Goal: Obtain resource: Download file/media

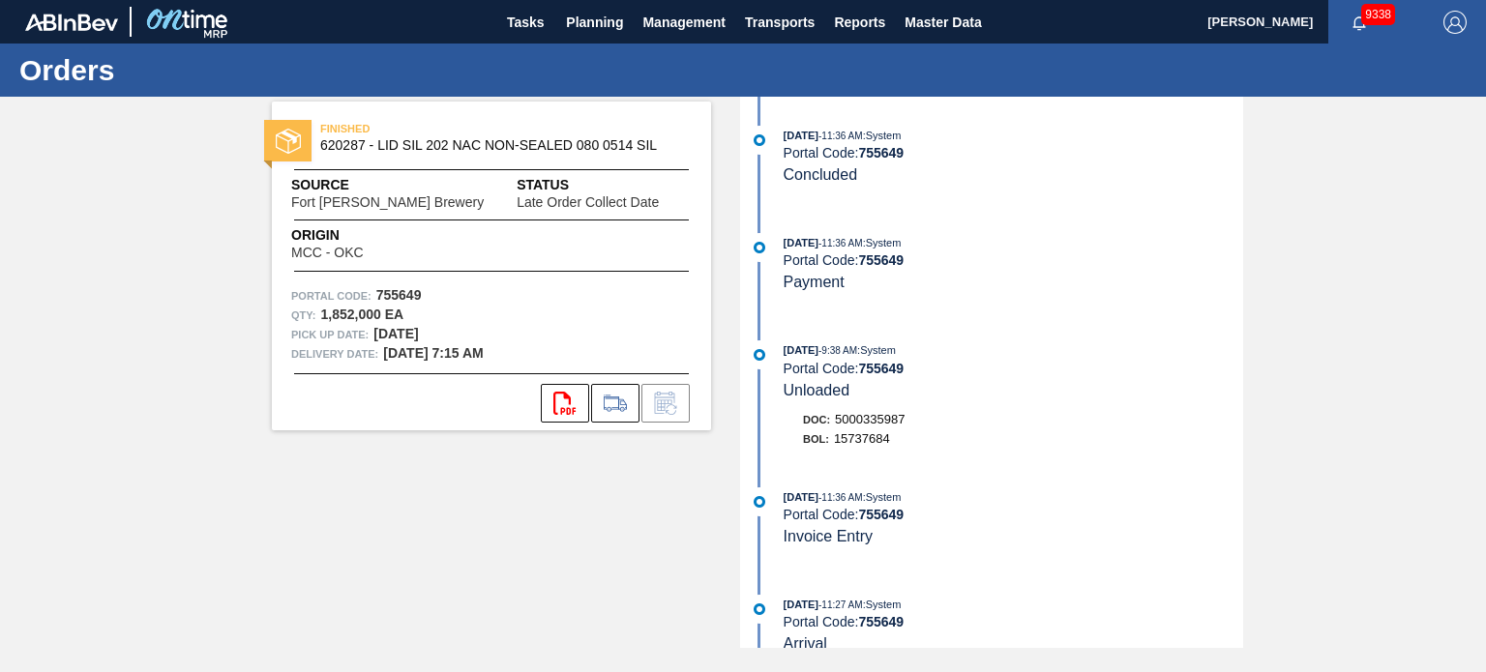
scroll to position [796, 0]
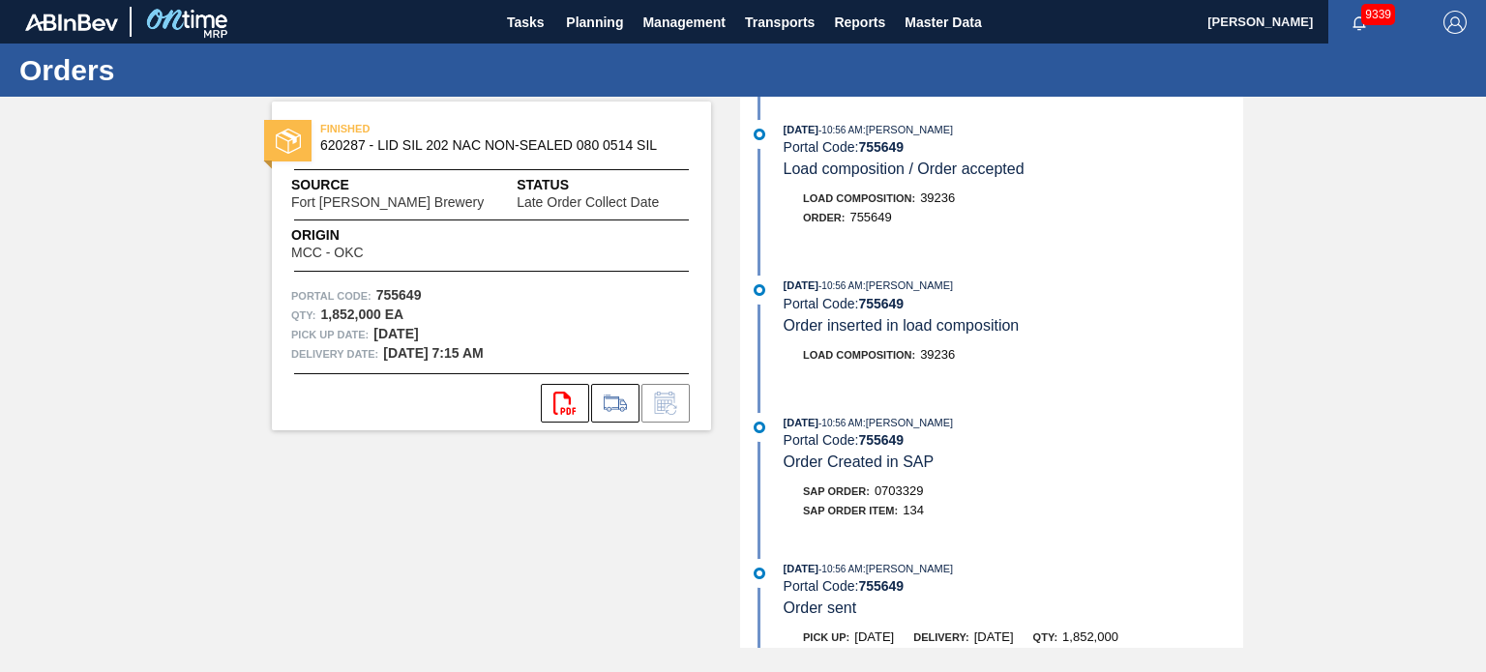
click at [1242, 386] on div "[DATE] 11:36 AM : System Portal Code: 755649 Concluded [DATE] 11:36 AM : System…" at bounding box center [994, 373] width 498 height 552
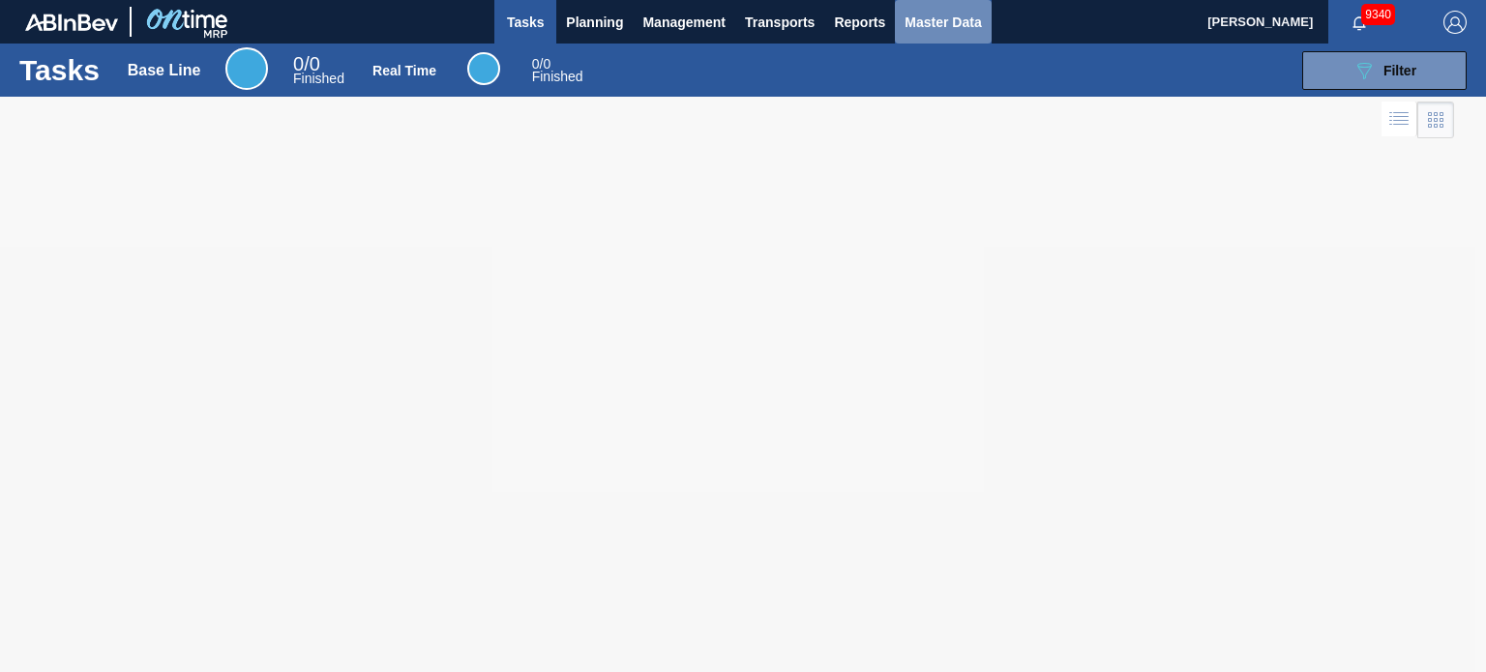
click at [962, 20] on span "Master Data" at bounding box center [943, 22] width 76 height 23
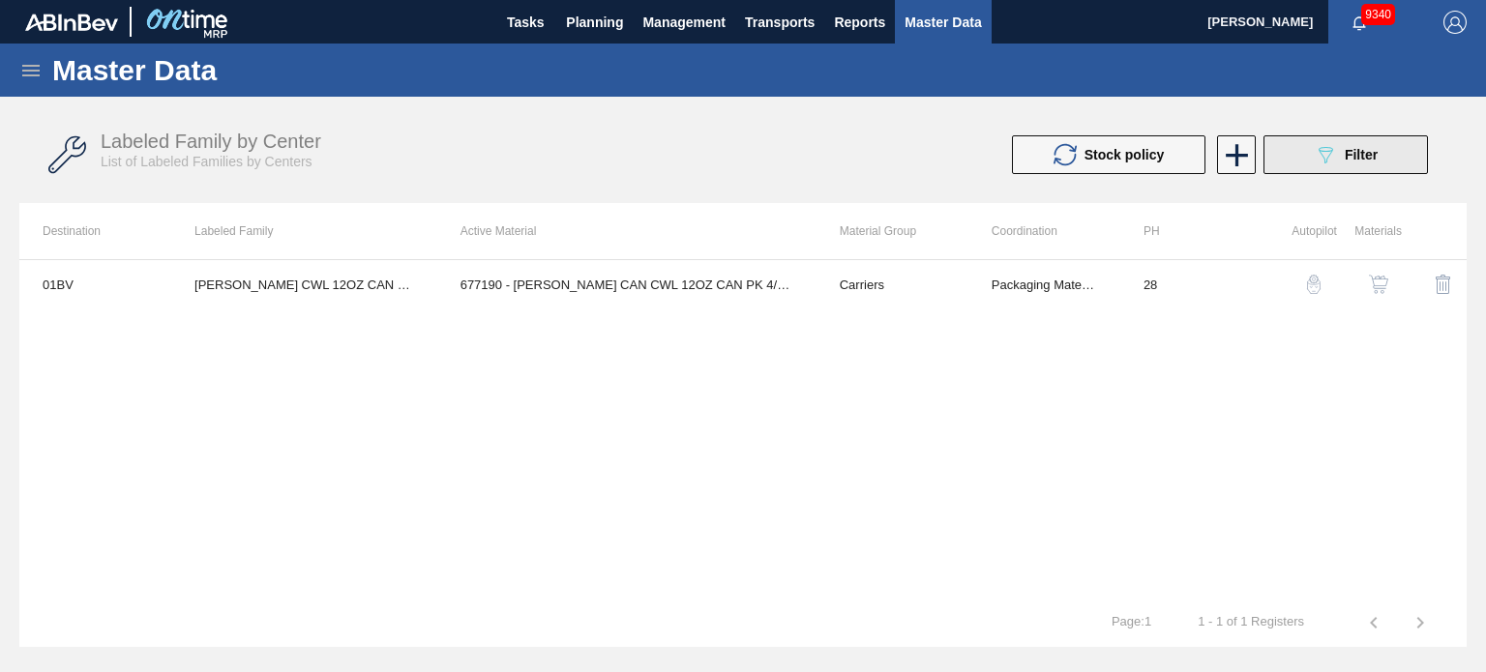
click at [1314, 151] on icon "089F7B8B-B2A5-4AFE-B5C0-19BA573D28AC" at bounding box center [1325, 154] width 23 height 23
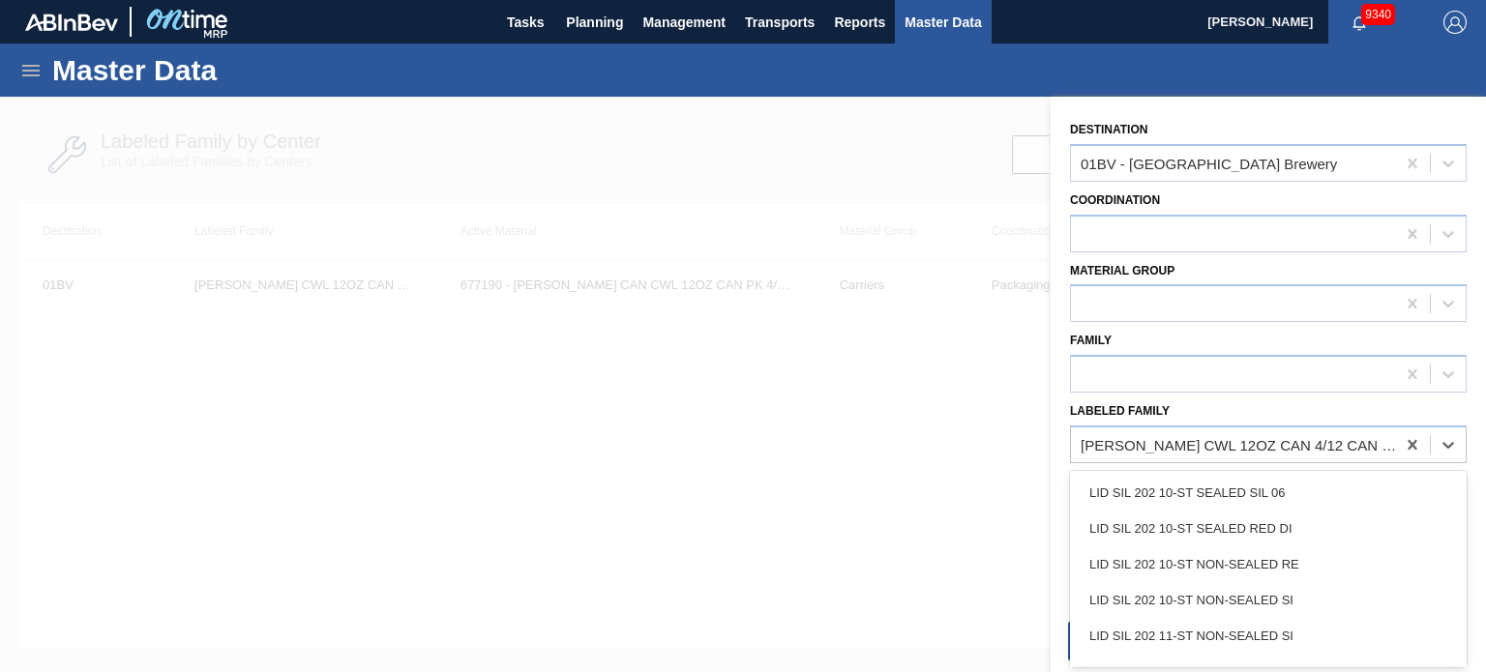
drag, startPoint x: 1417, startPoint y: 444, endPoint x: 1453, endPoint y: 139, distance: 307.0
click at [1453, 139] on div "Destination 01BV - [GEOGRAPHIC_DATA] Brewery" at bounding box center [1268, 149] width 397 height 66
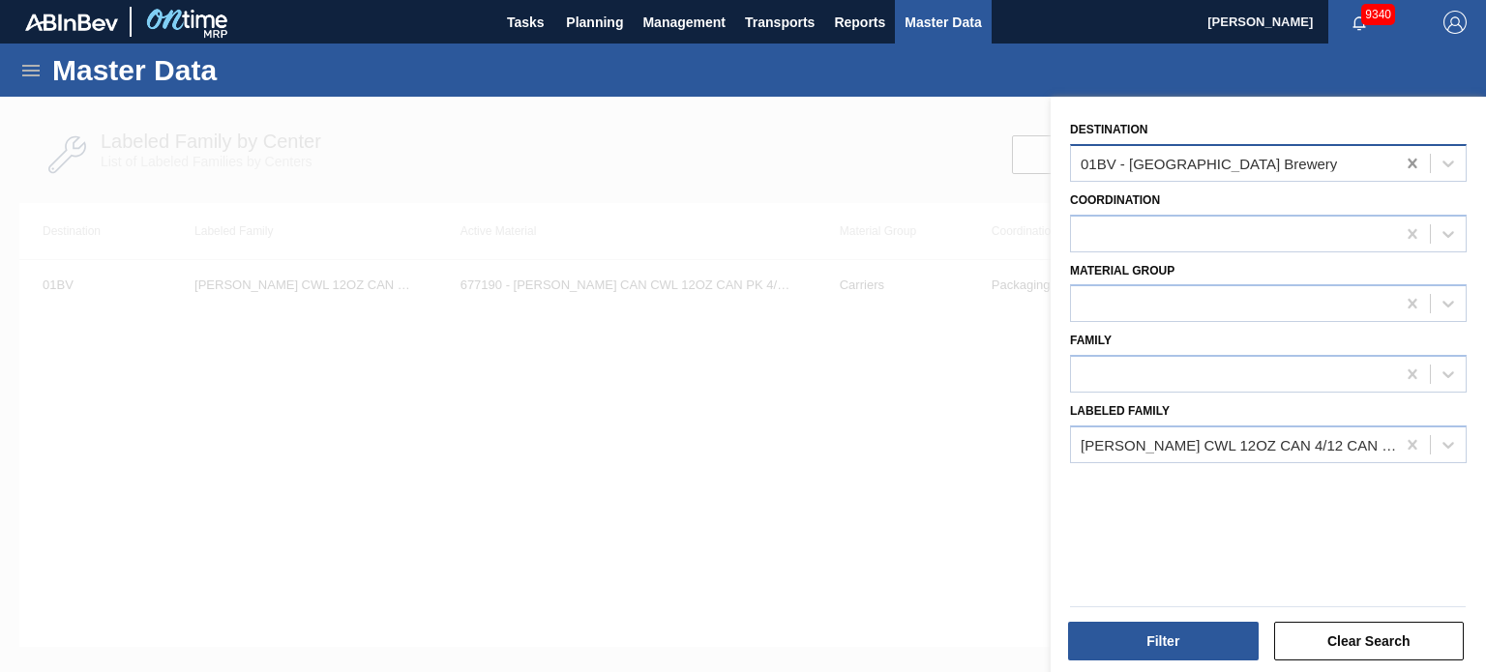
click at [1409, 154] on icon at bounding box center [1412, 163] width 19 height 19
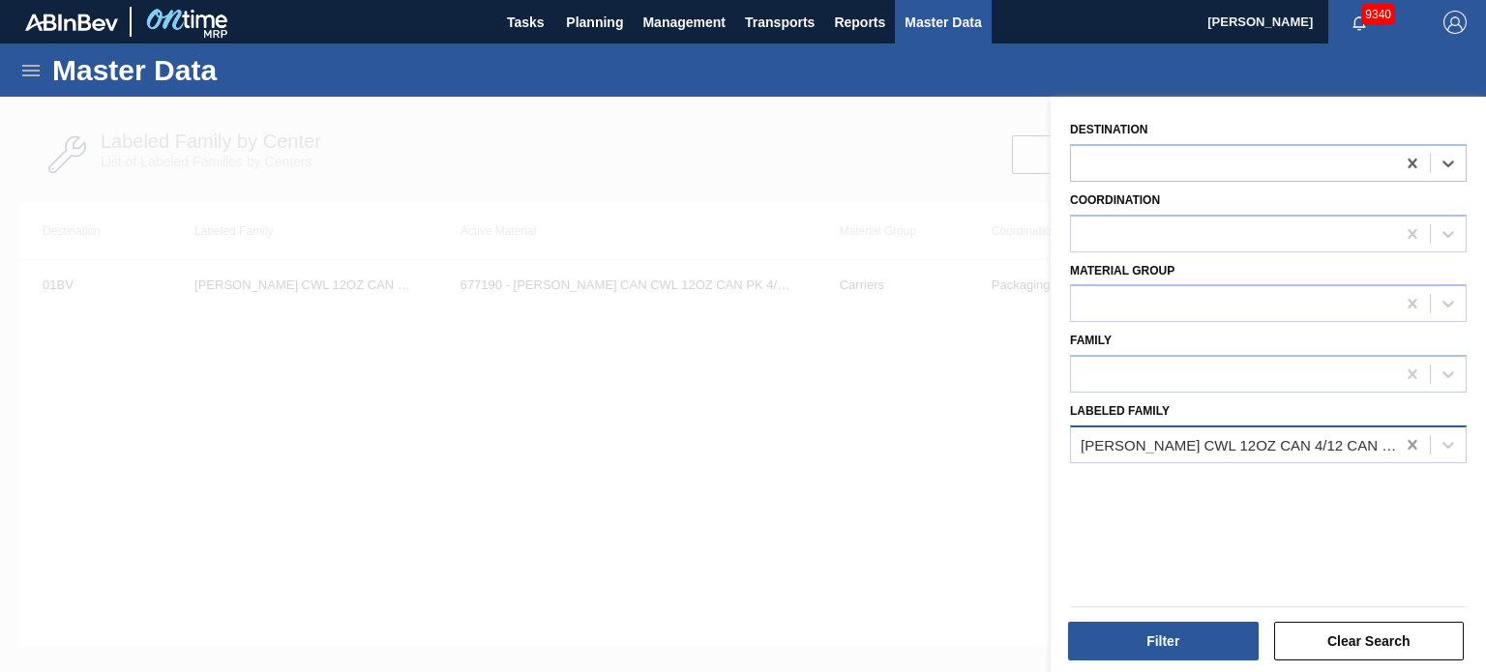
click at [1409, 436] on icon at bounding box center [1412, 444] width 19 height 19
type Family "crwn bhl"
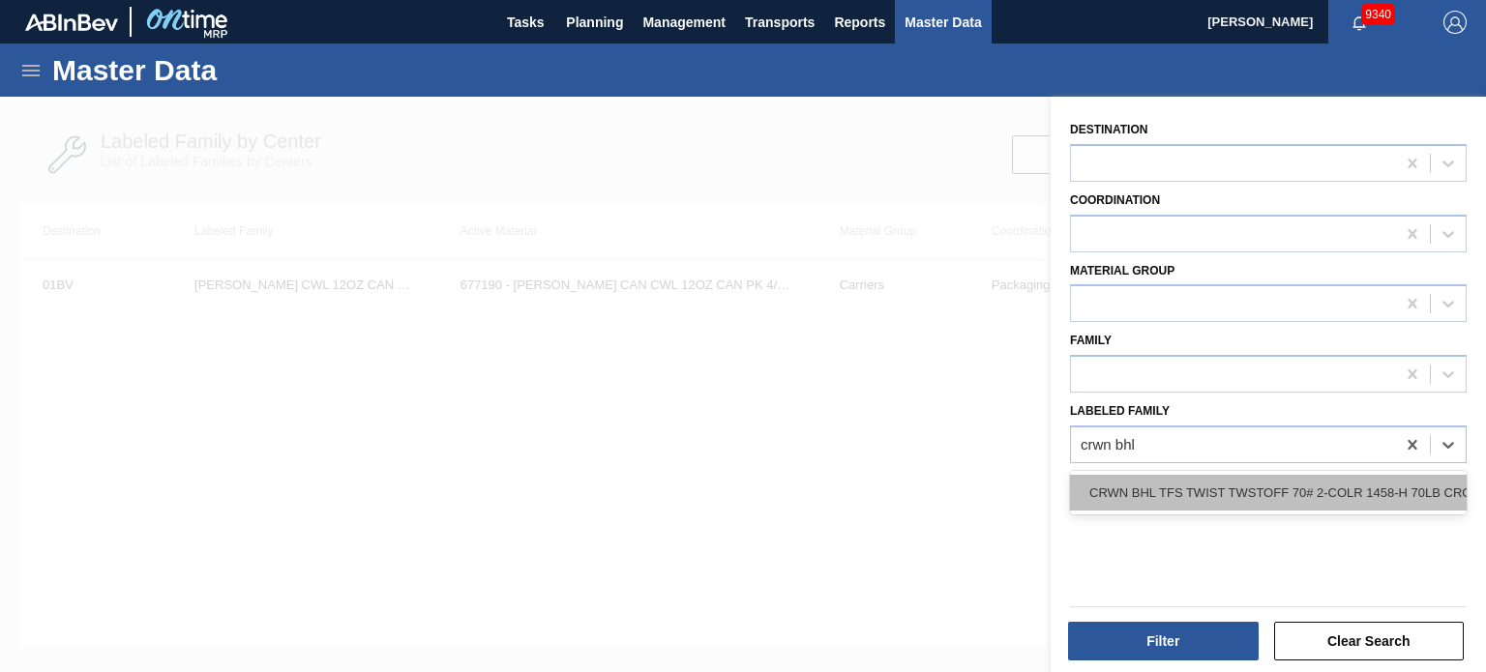
click at [1196, 492] on div "CRWN BHL TFS TWIST TWSTOFF 70# 2-COLR 1458-H 70LB CROWN" at bounding box center [1268, 493] width 397 height 36
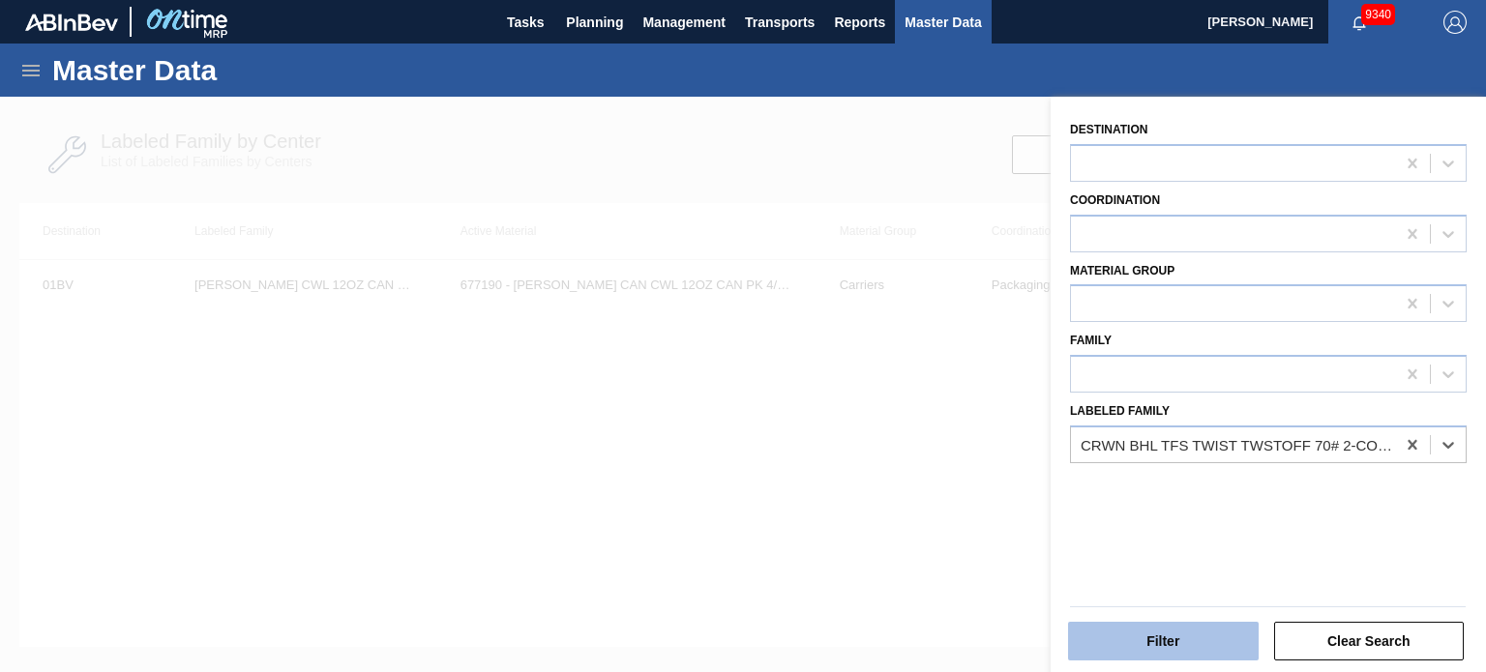
click at [1179, 643] on button "Filter" at bounding box center [1163, 641] width 191 height 39
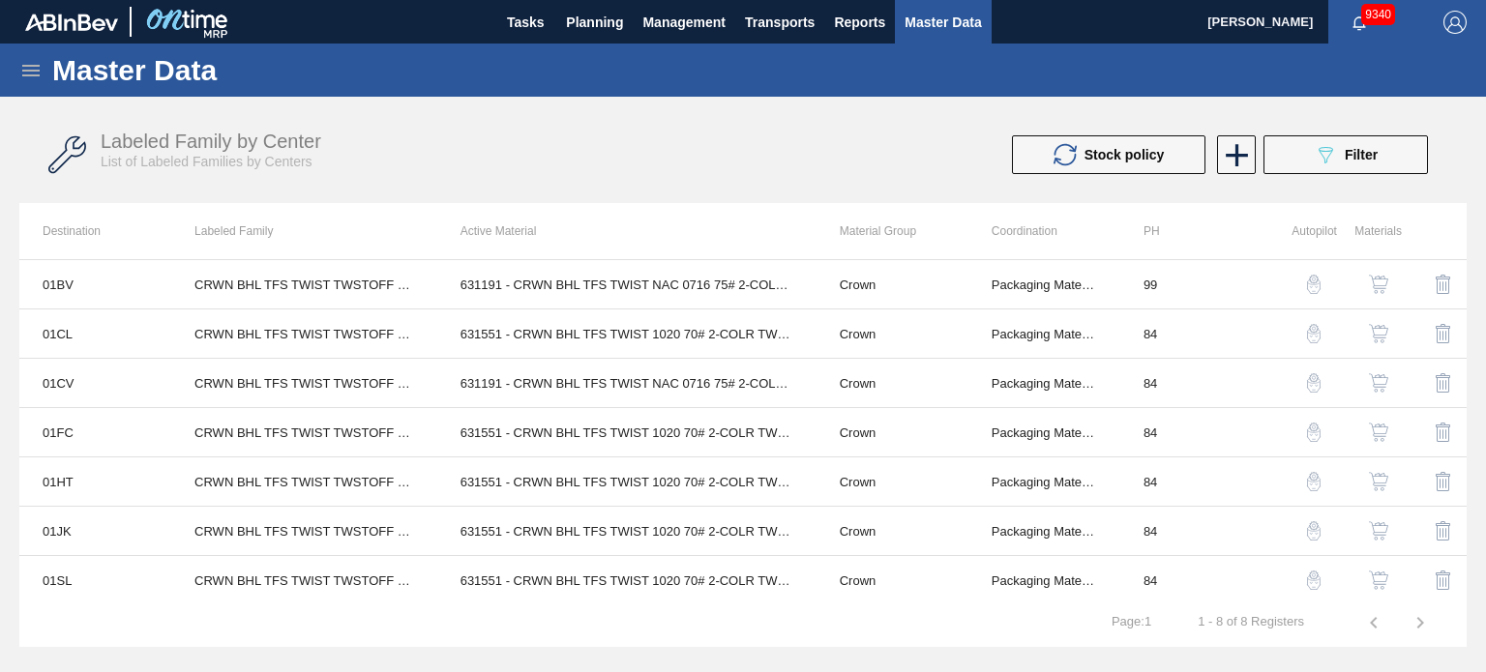
click at [1369, 529] on img "button" at bounding box center [1378, 531] width 19 height 19
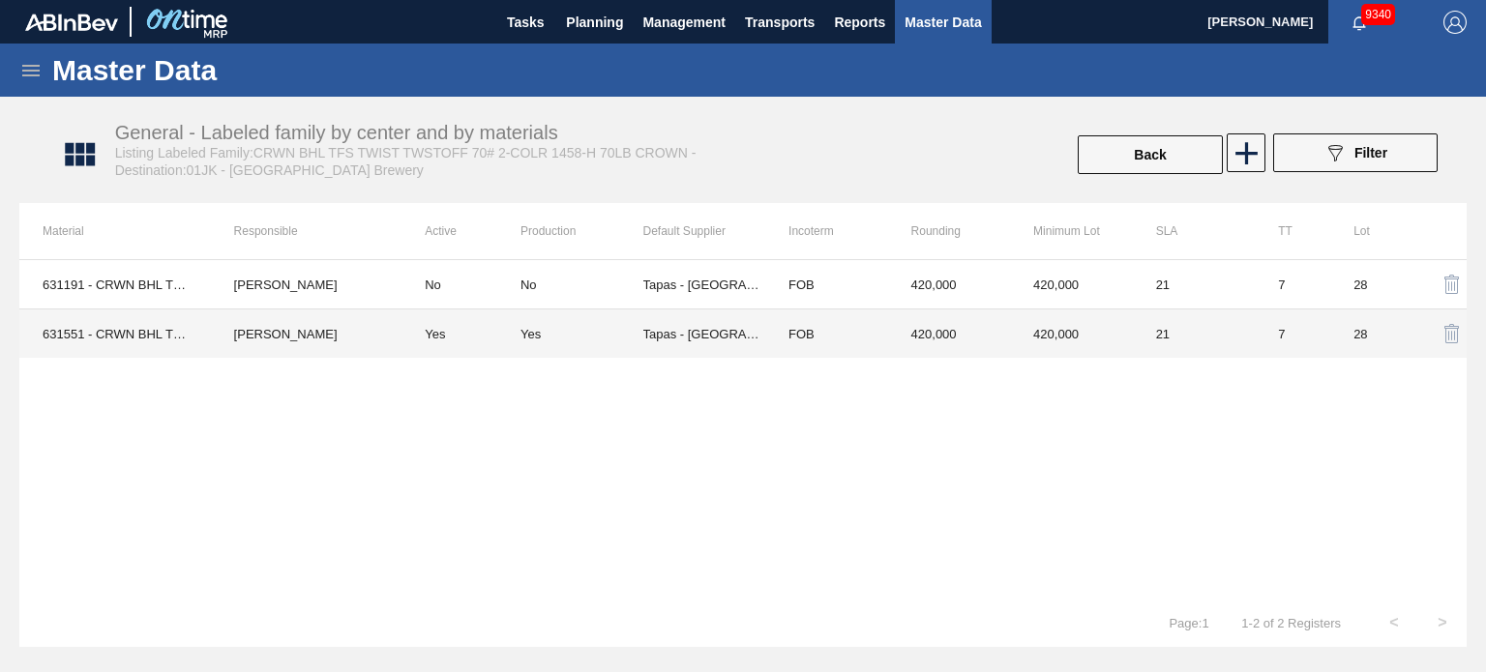
click at [538, 332] on div "Yes" at bounding box center [531, 334] width 20 height 15
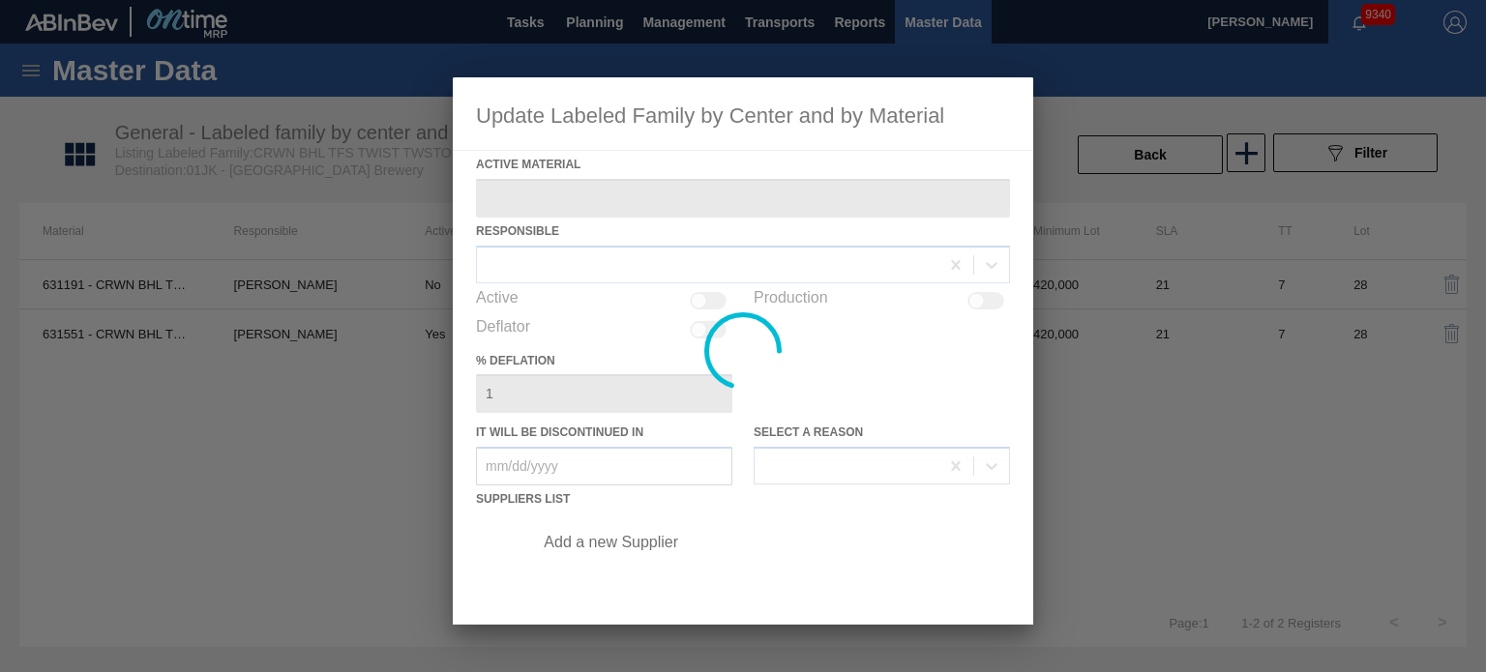
type Material "631551 - CRWN BHL TFS TWIST 1020 70# 2-COLR TWSTO"
checkbox input "true"
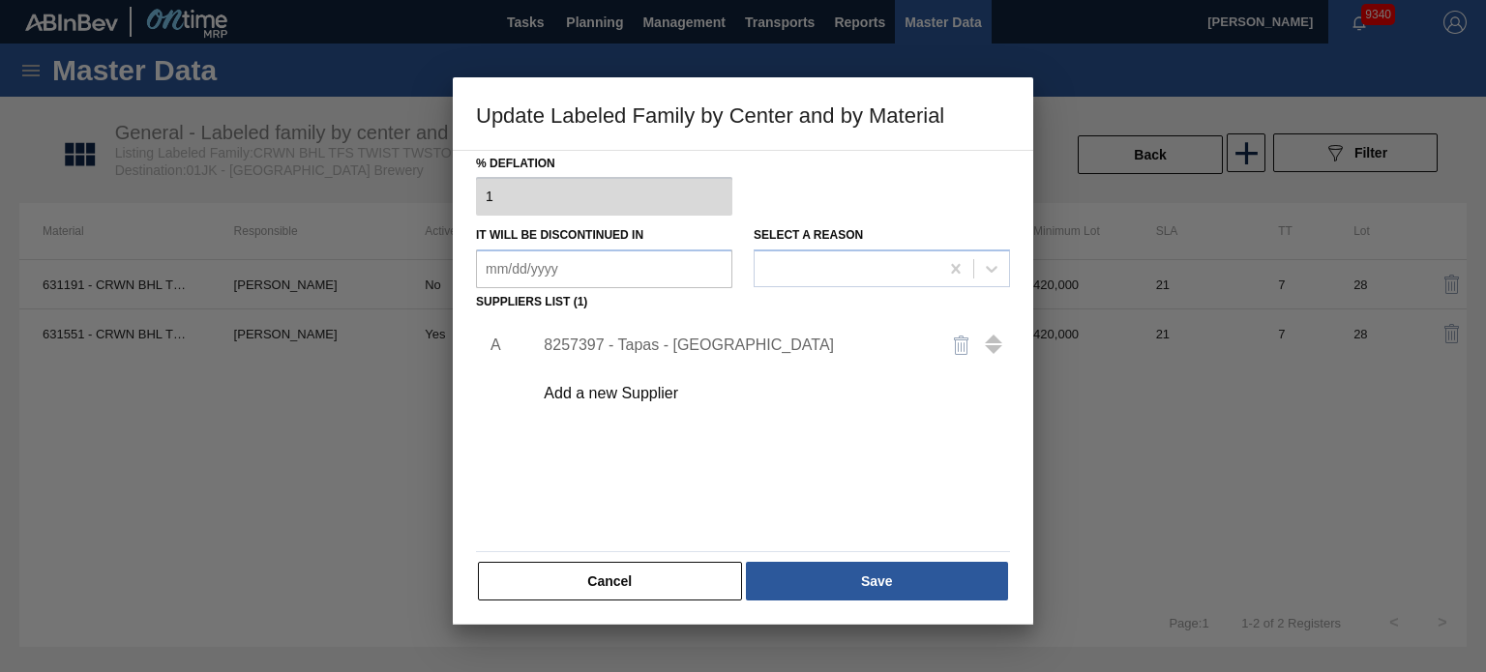
scroll to position [197, 0]
click at [714, 339] on div "8257397 - Tapas - Zacatecas" at bounding box center [733, 345] width 379 height 17
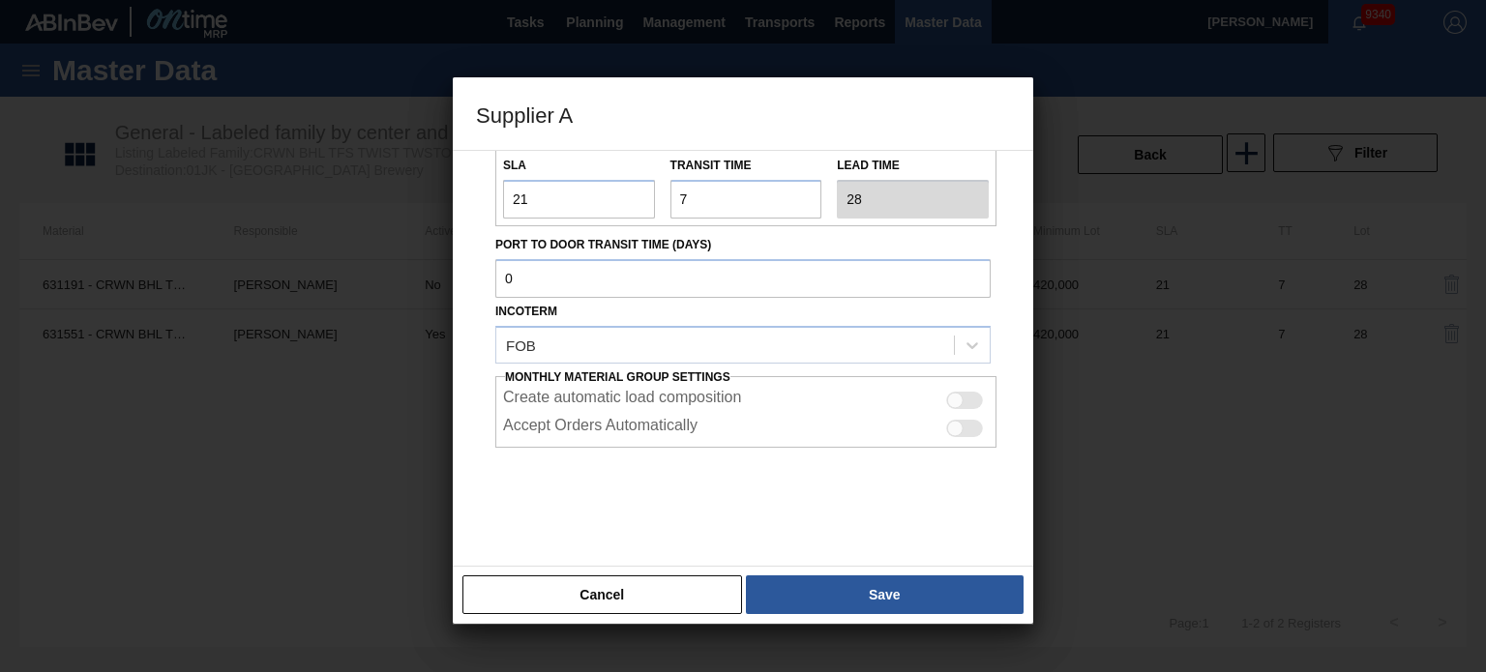
scroll to position [246, 0]
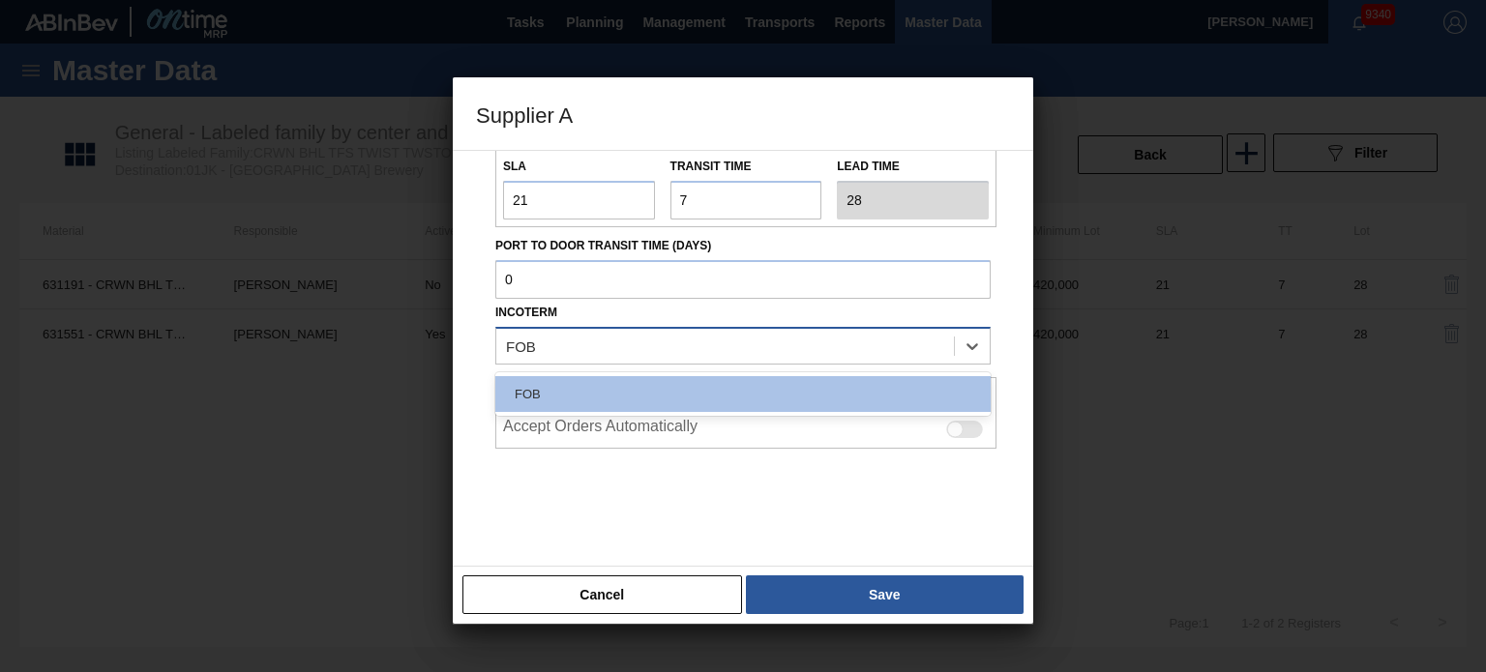
click at [662, 359] on div "FOB" at bounding box center [725, 346] width 458 height 28
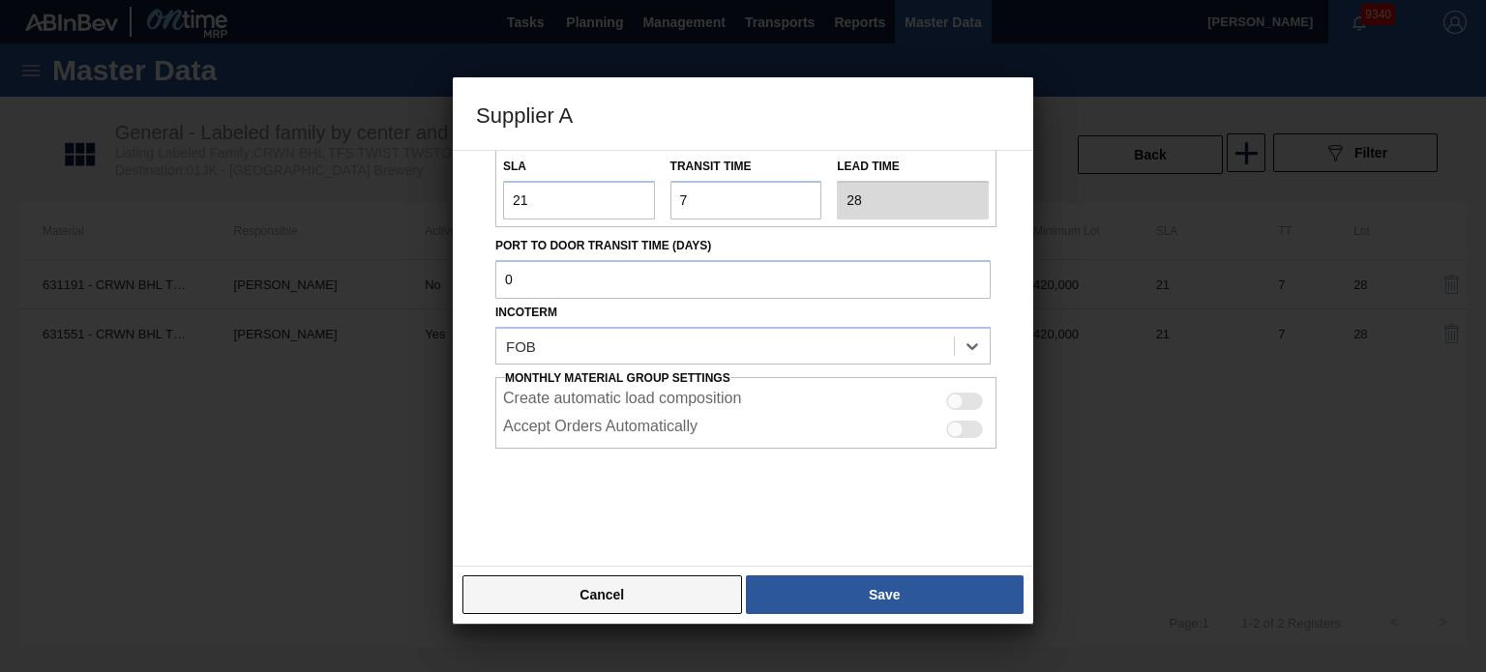
click at [619, 594] on button "Cancel" at bounding box center [603, 595] width 280 height 39
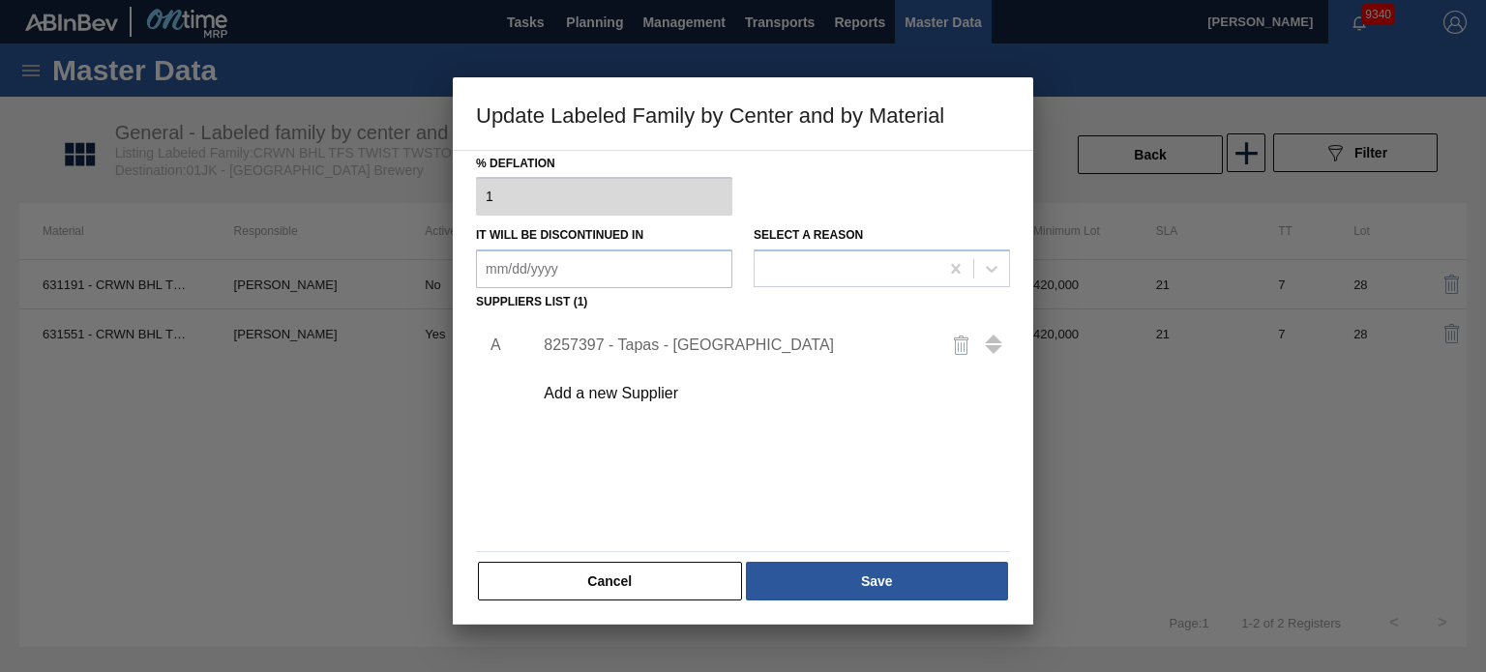
click at [682, 344] on div "8257397 - Tapas - Zacatecas" at bounding box center [733, 345] width 379 height 17
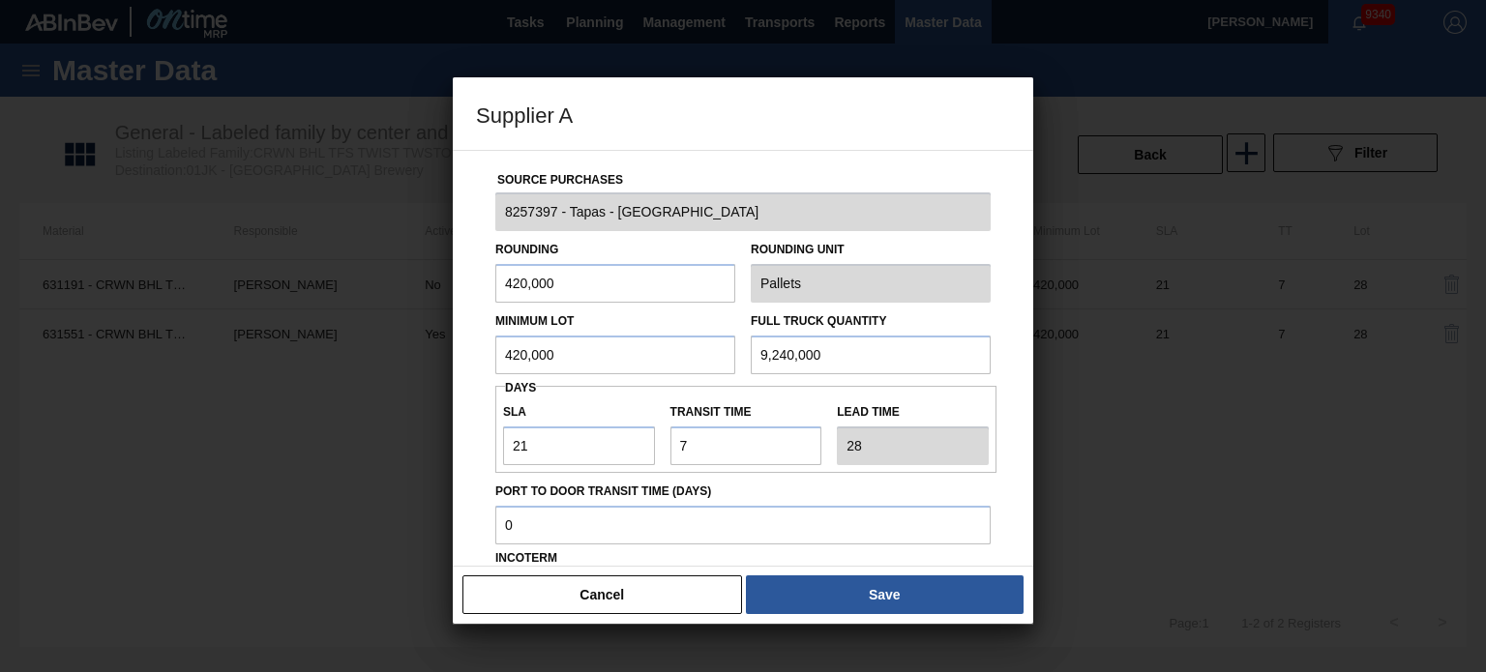
scroll to position [247, 0]
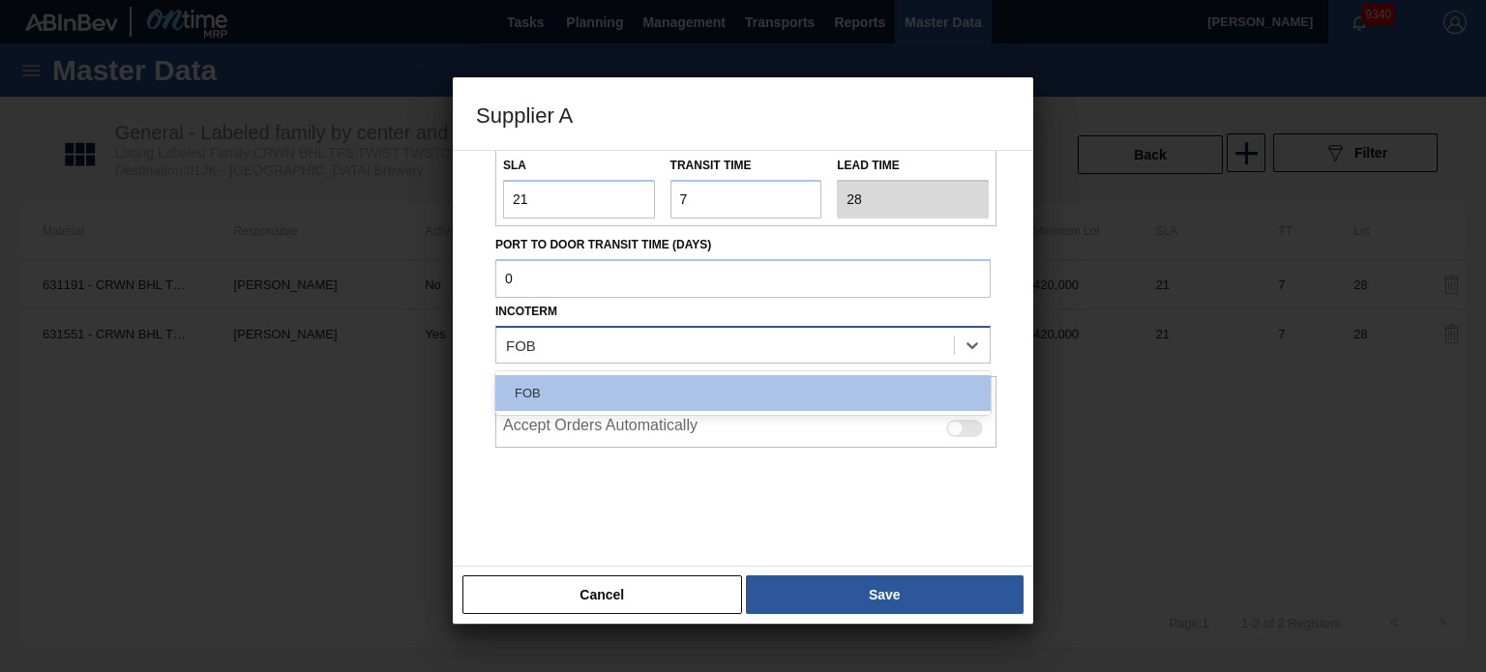
click at [698, 326] on div "FOB" at bounding box center [742, 345] width 495 height 38
click at [639, 583] on button "Cancel" at bounding box center [603, 595] width 280 height 39
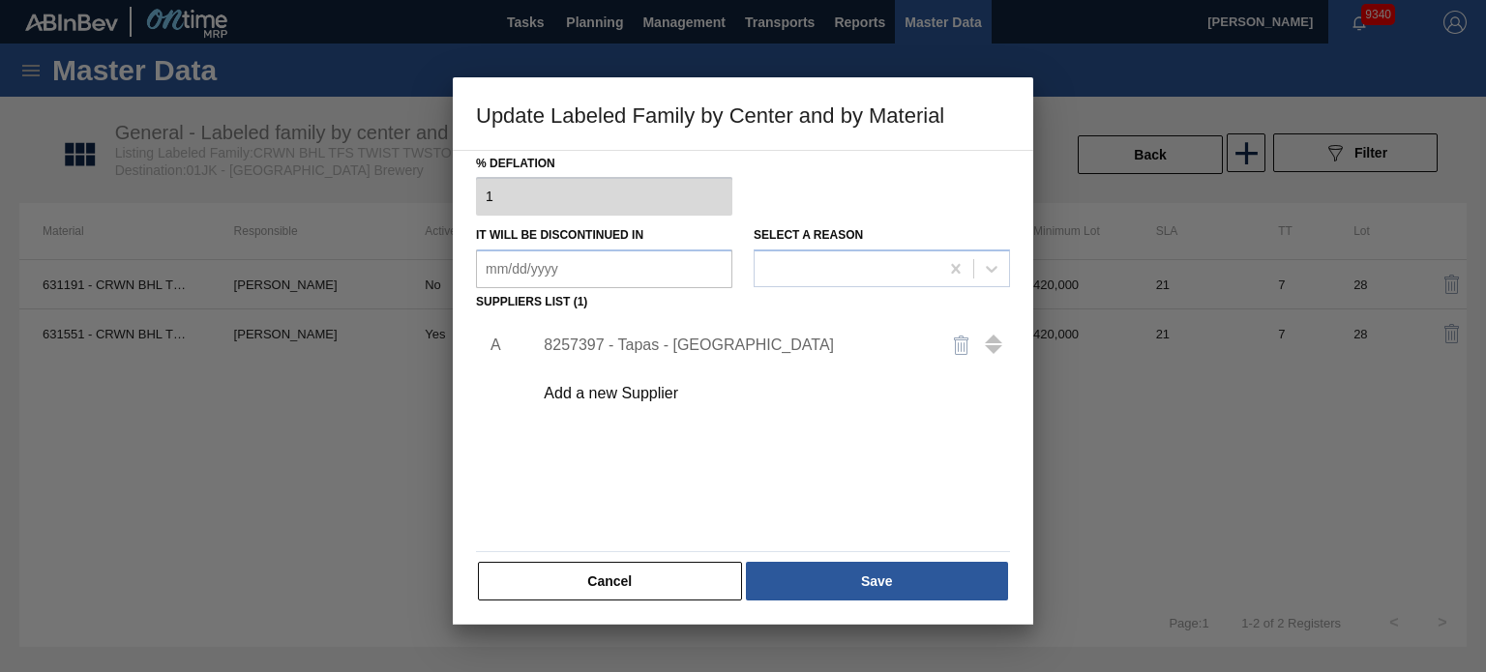
click at [639, 583] on button "Cancel" at bounding box center [610, 581] width 264 height 39
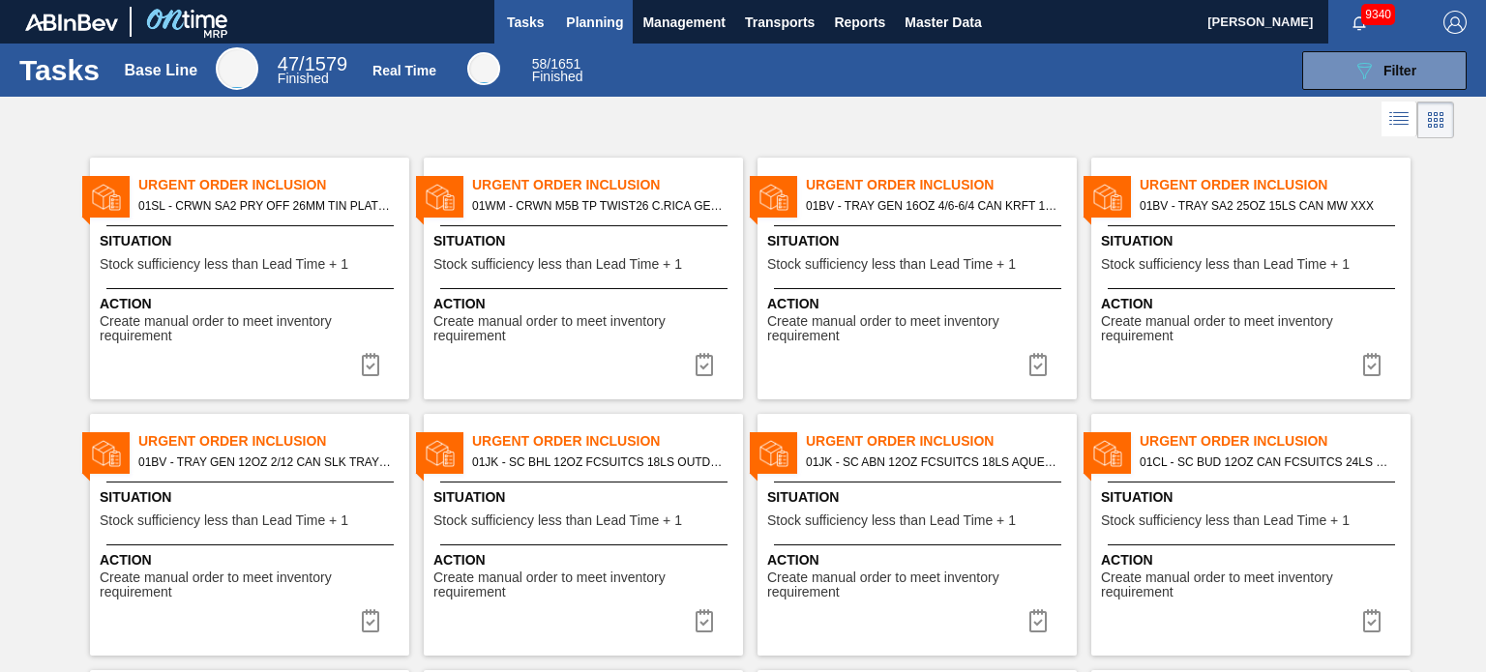
click at [595, 12] on span "Planning" at bounding box center [594, 22] width 57 height 23
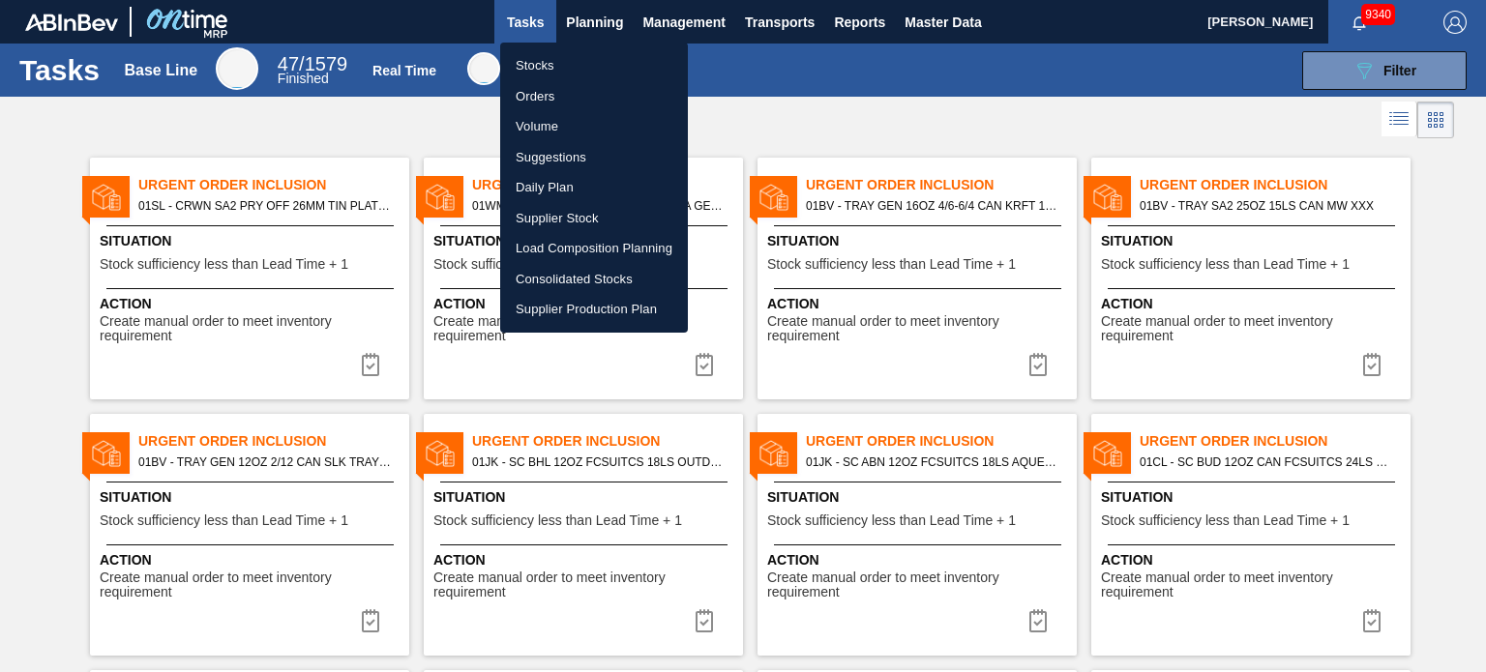
click at [539, 71] on li "Stocks" at bounding box center [594, 65] width 188 height 31
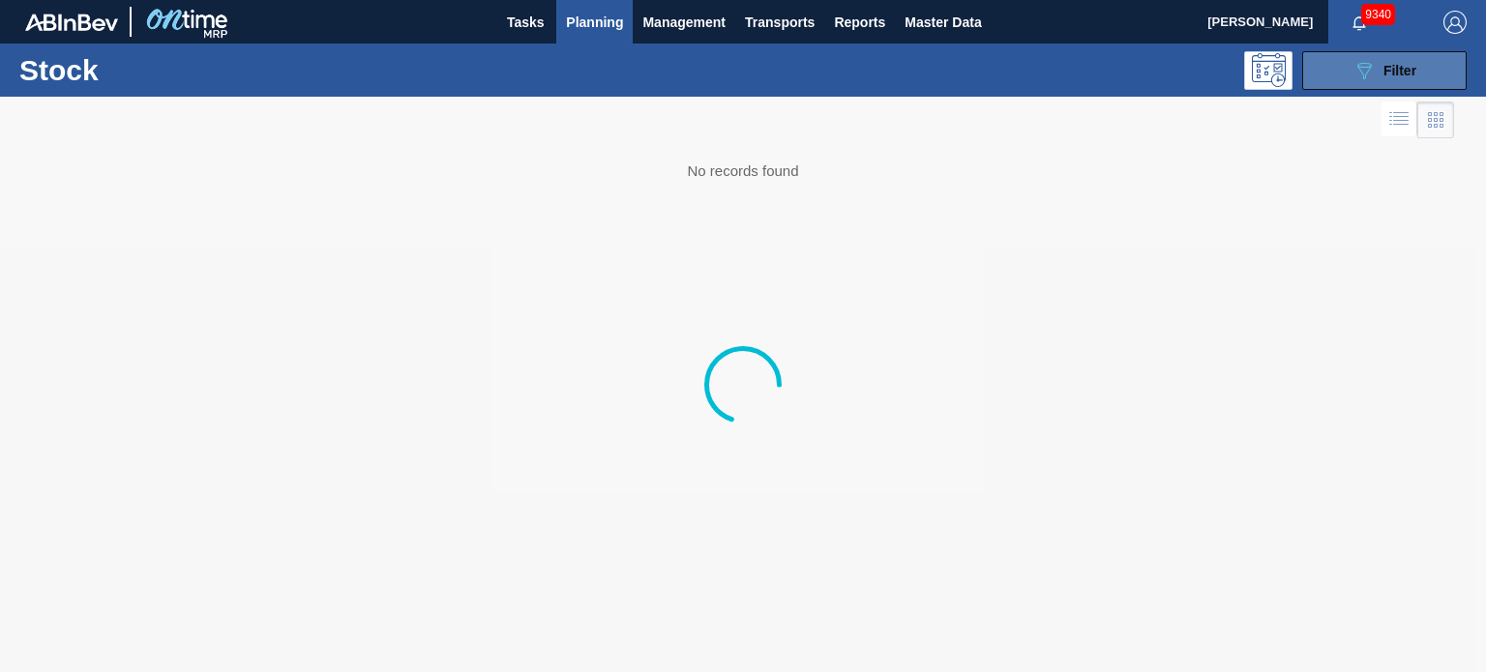
click at [1355, 78] on icon "089F7B8B-B2A5-4AFE-B5C0-19BA573D28AC" at bounding box center [1364, 70] width 23 height 23
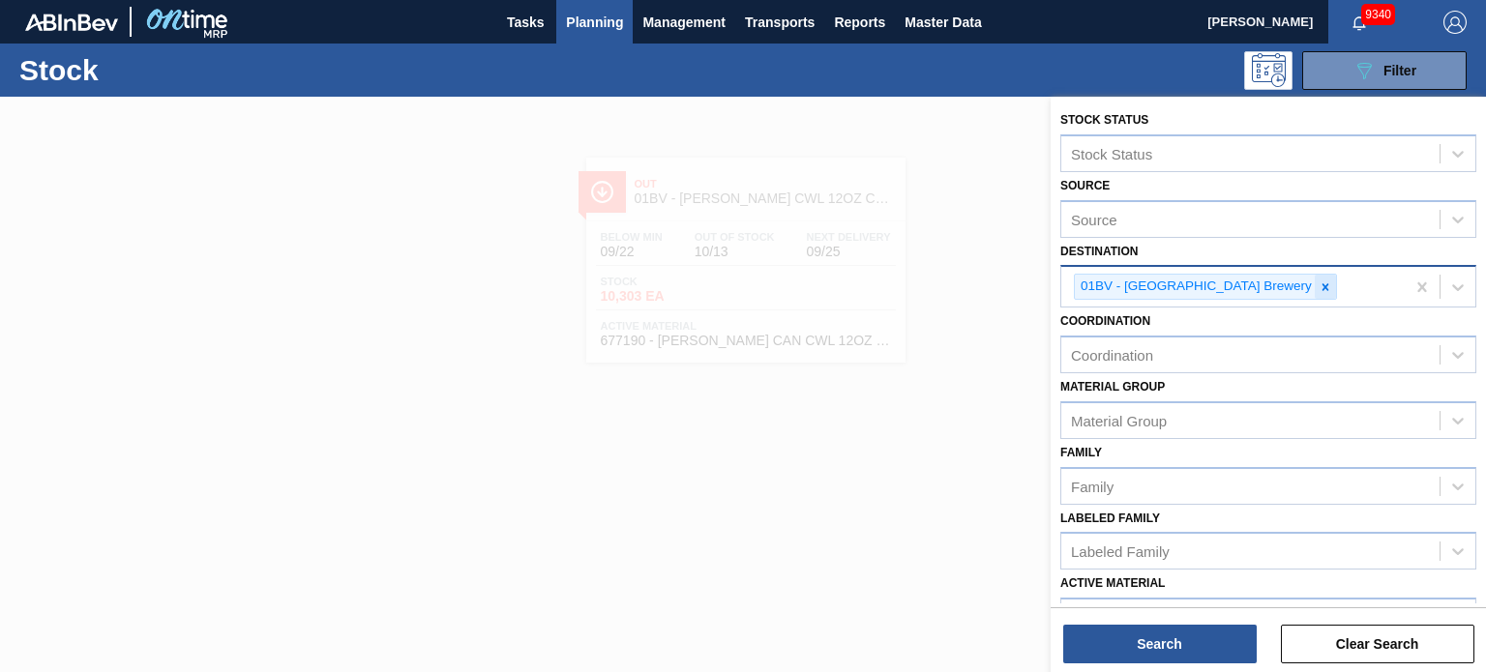
click at [1319, 285] on icon at bounding box center [1326, 288] width 14 height 14
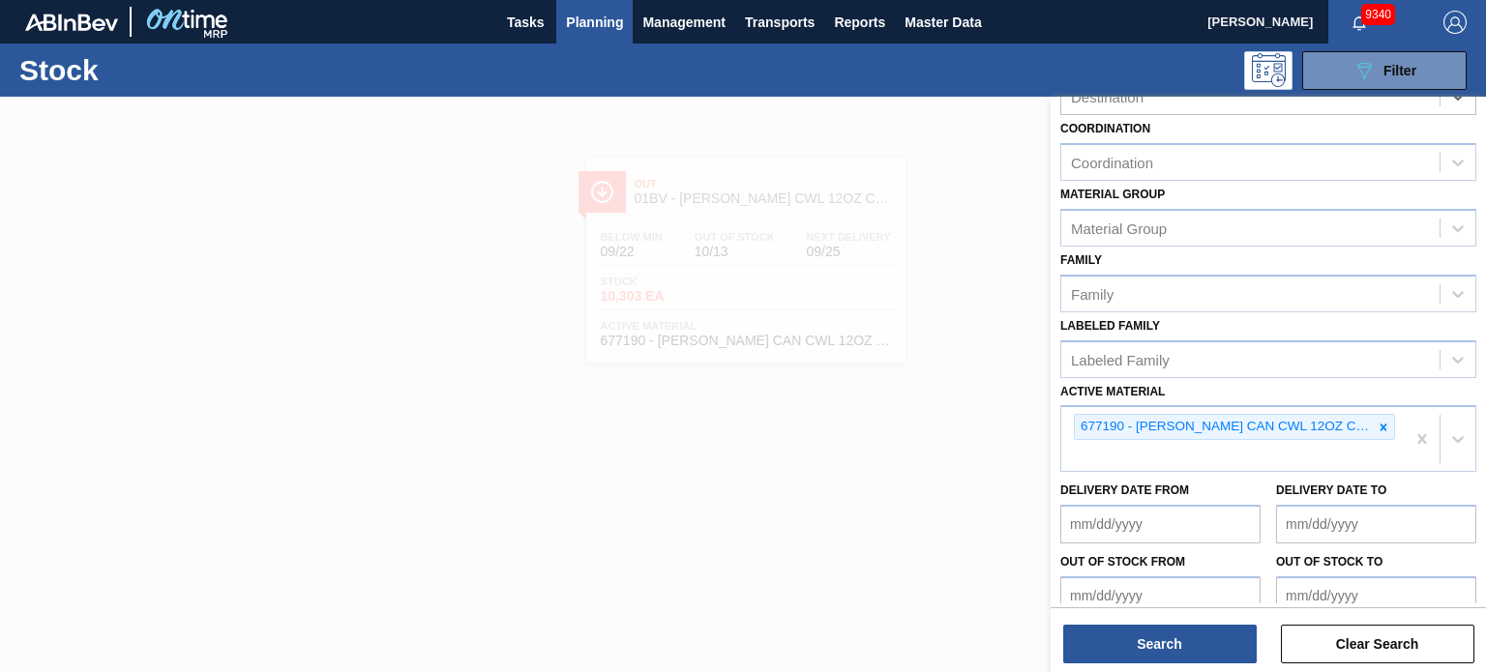
scroll to position [188, 0]
click at [1378, 423] on icon at bounding box center [1384, 428] width 14 height 14
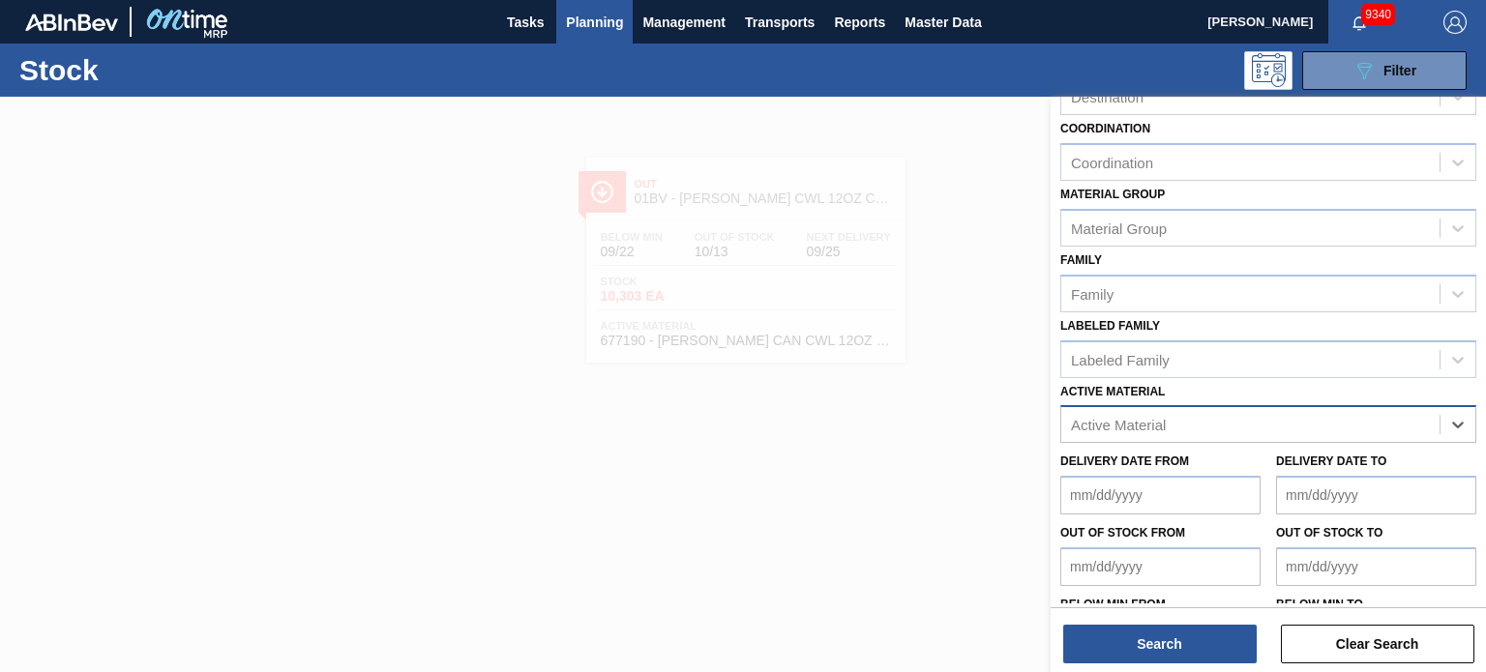
paste Material "614952"
type Material "614952"
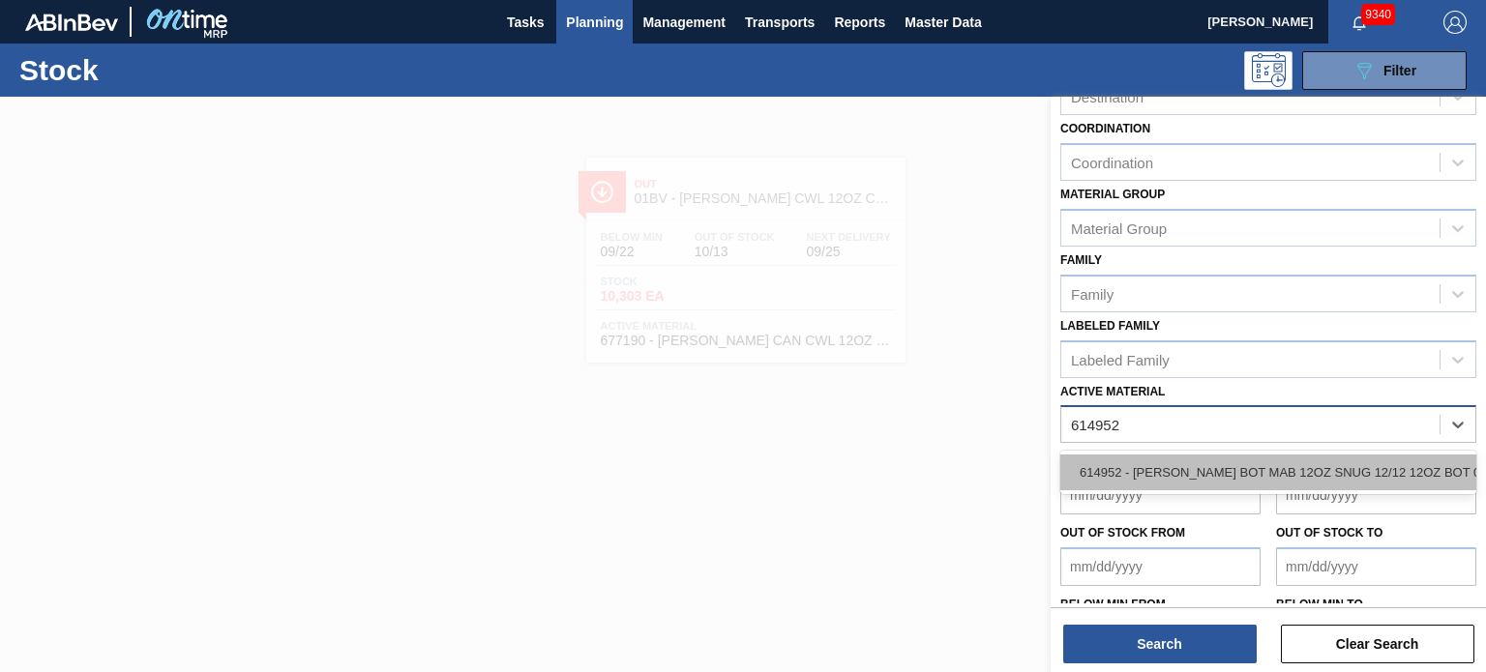
click at [1135, 467] on div "614952 - CARR BOT MAB 12OZ SNUG 12/12 12OZ BOT 05" at bounding box center [1268, 473] width 416 height 36
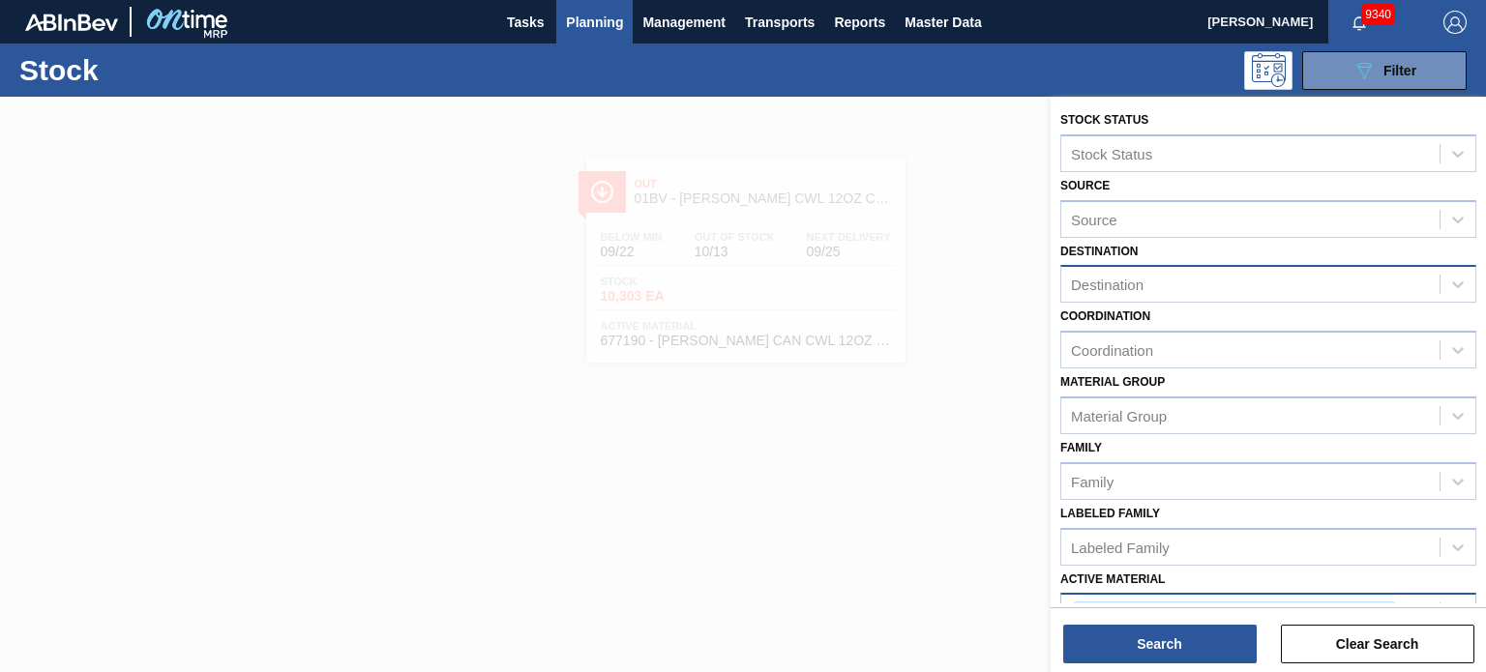
scroll to position [0, 0]
click at [1134, 292] on div "Destination" at bounding box center [1250, 285] width 378 height 28
type input "j"
click at [1128, 306] on div "Coordination Coordination" at bounding box center [1268, 336] width 416 height 66
click at [1181, 297] on div "Destination" at bounding box center [1268, 284] width 416 height 38
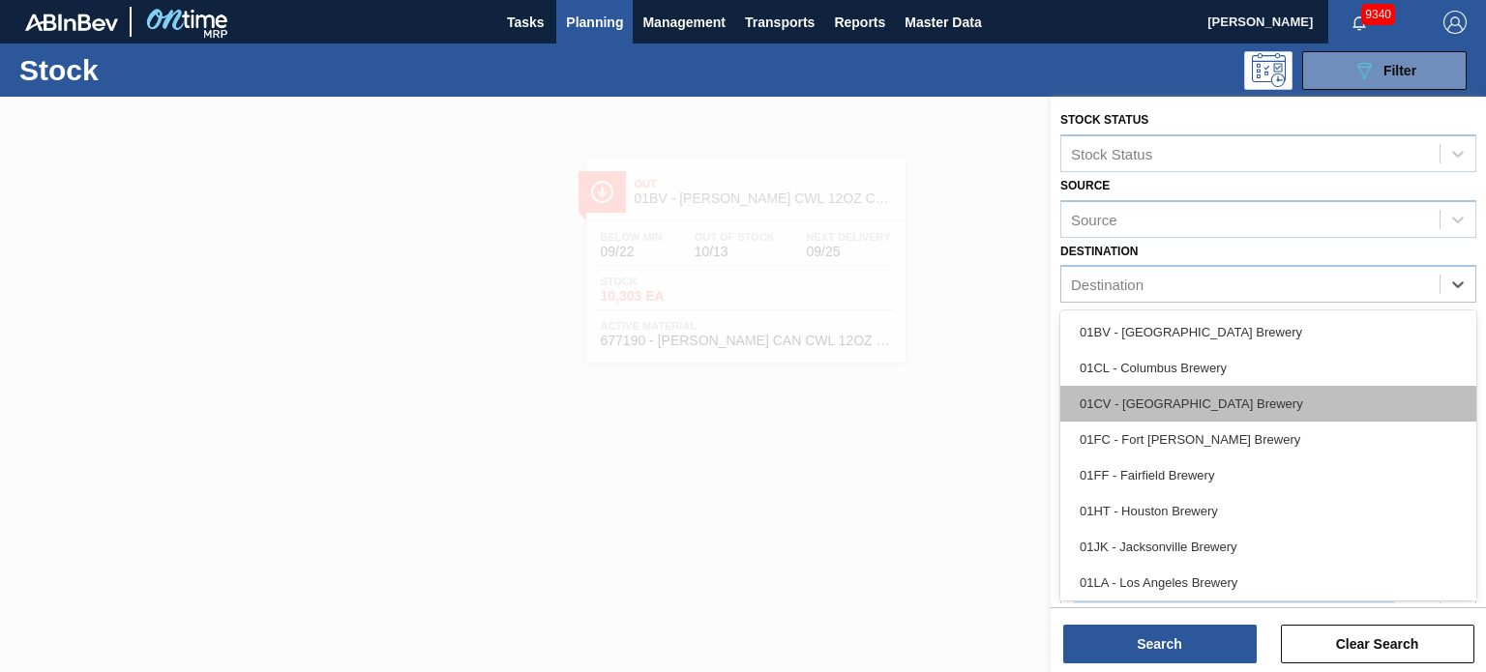
type input "j"
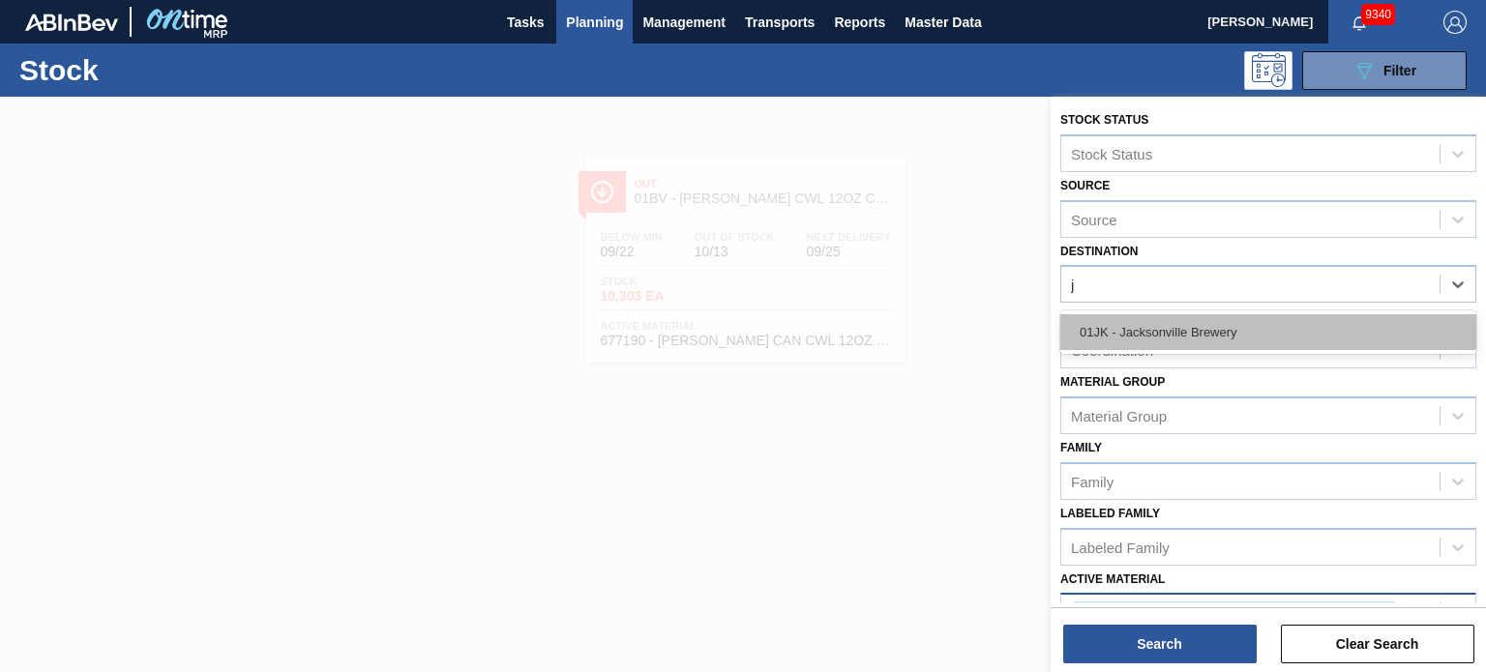
click at [1140, 343] on div "01JK - Jacksonville Brewery" at bounding box center [1268, 332] width 416 height 36
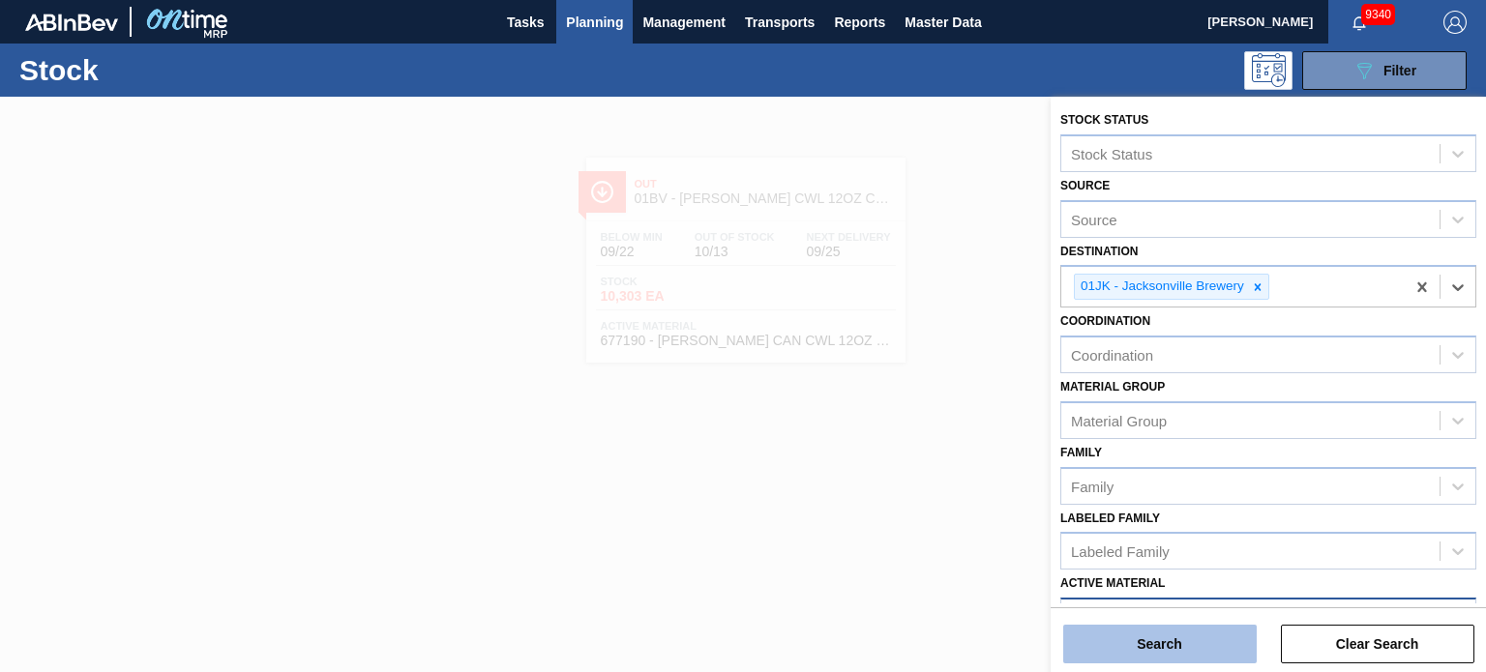
click at [1151, 648] on button "Search" at bounding box center [1160, 644] width 194 height 39
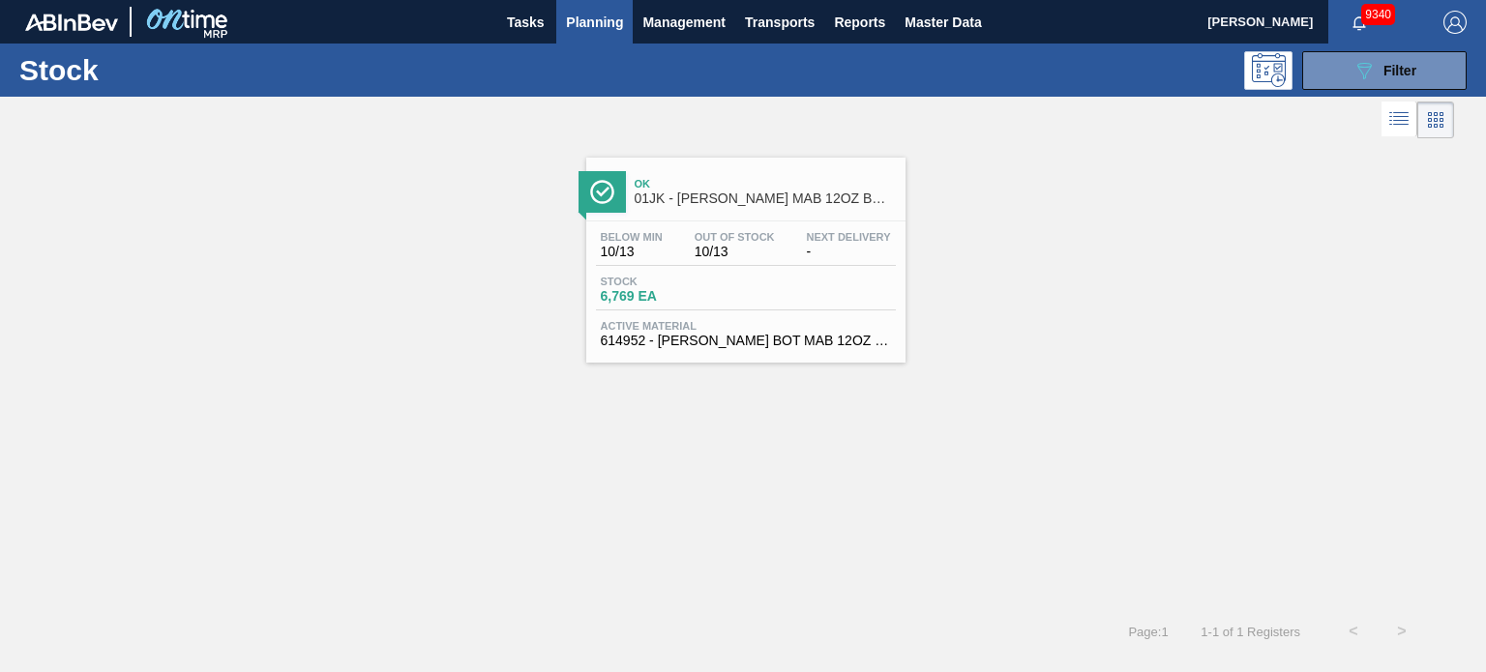
click at [730, 212] on div "Ok 01JK - CARR MAB 12OZ BOT SNUG 12/12 12OZ BOT" at bounding box center [765, 192] width 261 height 44
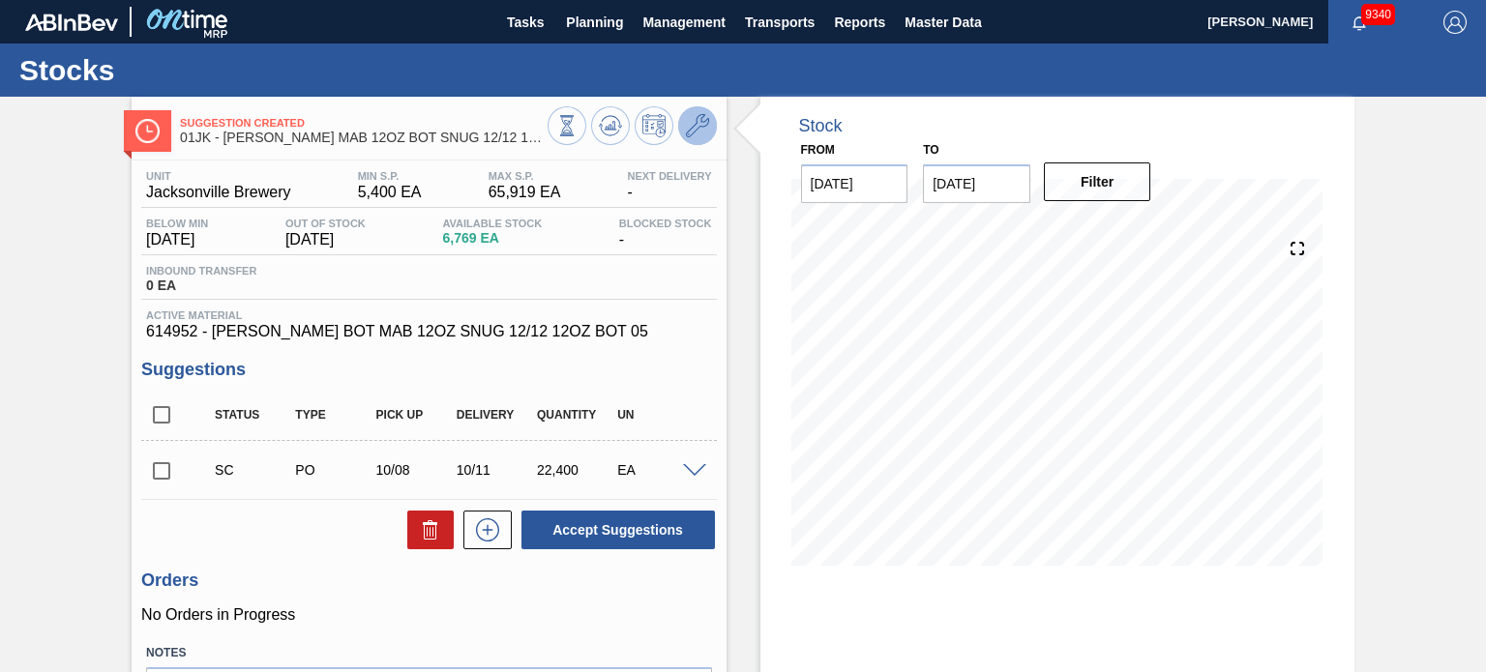
click at [691, 138] on button at bounding box center [697, 125] width 39 height 39
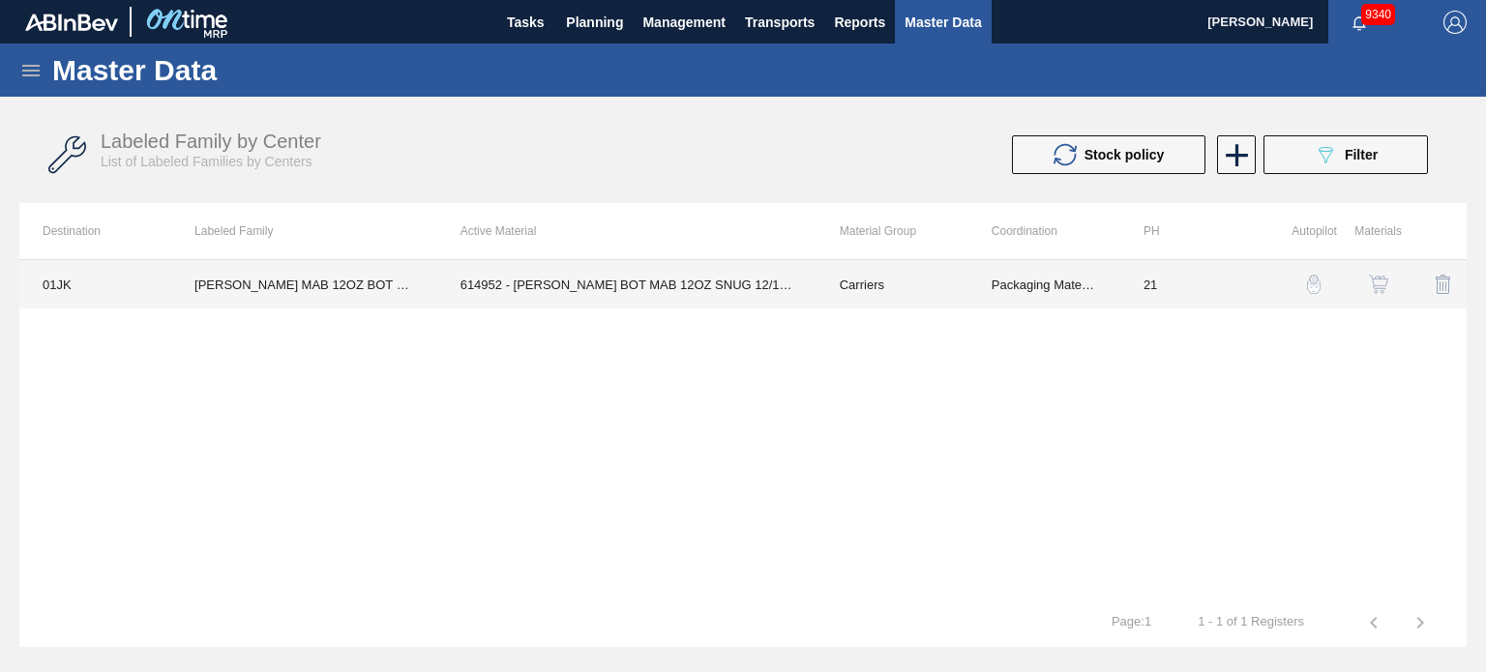
click at [772, 297] on td "614952 - CARR BOT MAB 12OZ SNUG 12/12 12OZ BOT 05" at bounding box center [626, 284] width 379 height 48
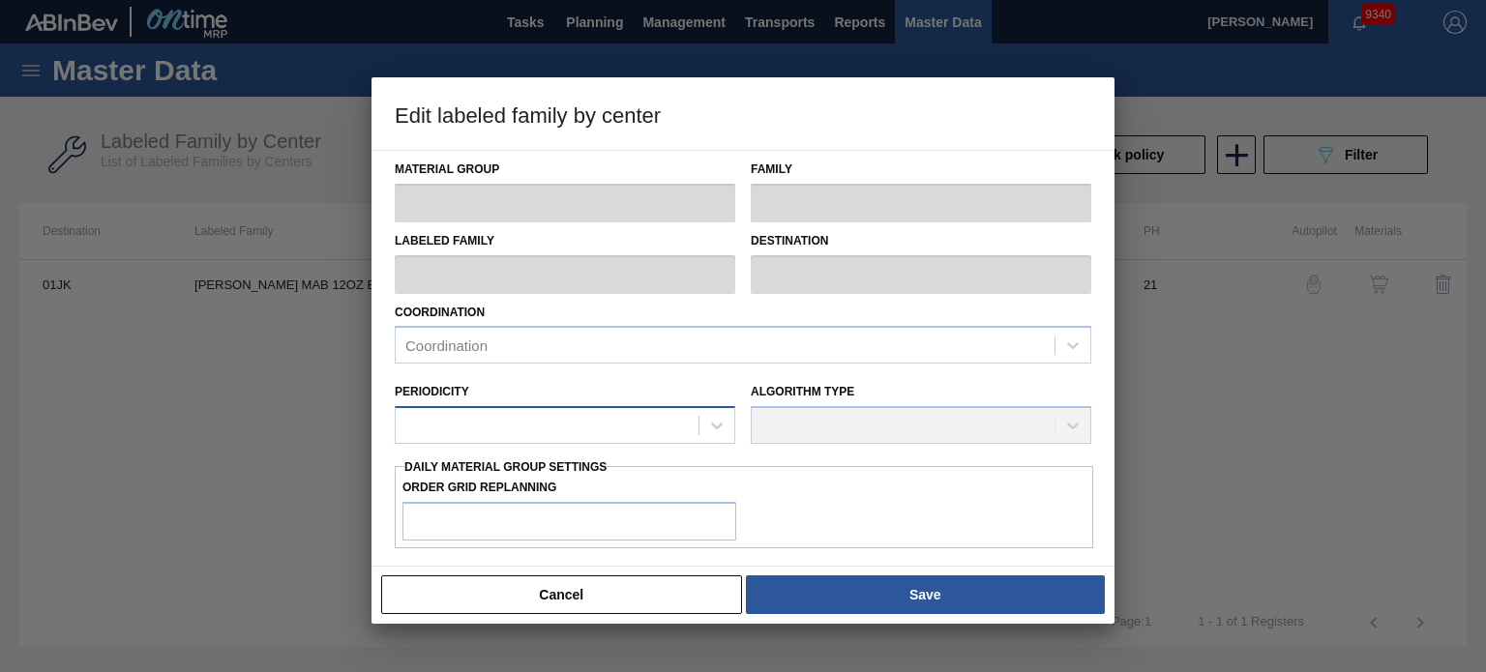
type input "Carriers"
type input "Bottle Carriers"
type input "CARR MAB 12OZ BOT SNUG 12/12 12OZ BOT"
type input "01JK - Jacksonville Brewery"
type input "21"
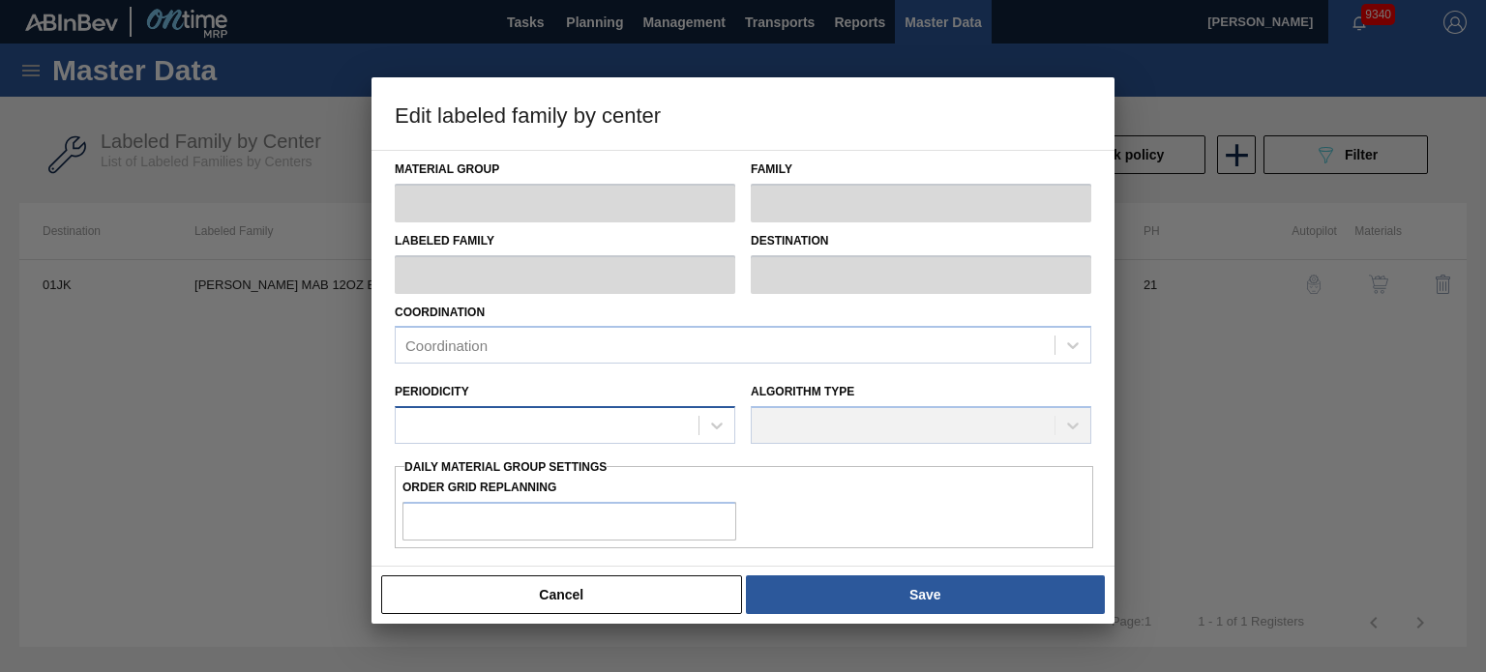
type input "5,400"
type input "65,919"
type input "0"
type input "5,400"
checkbox input "true"
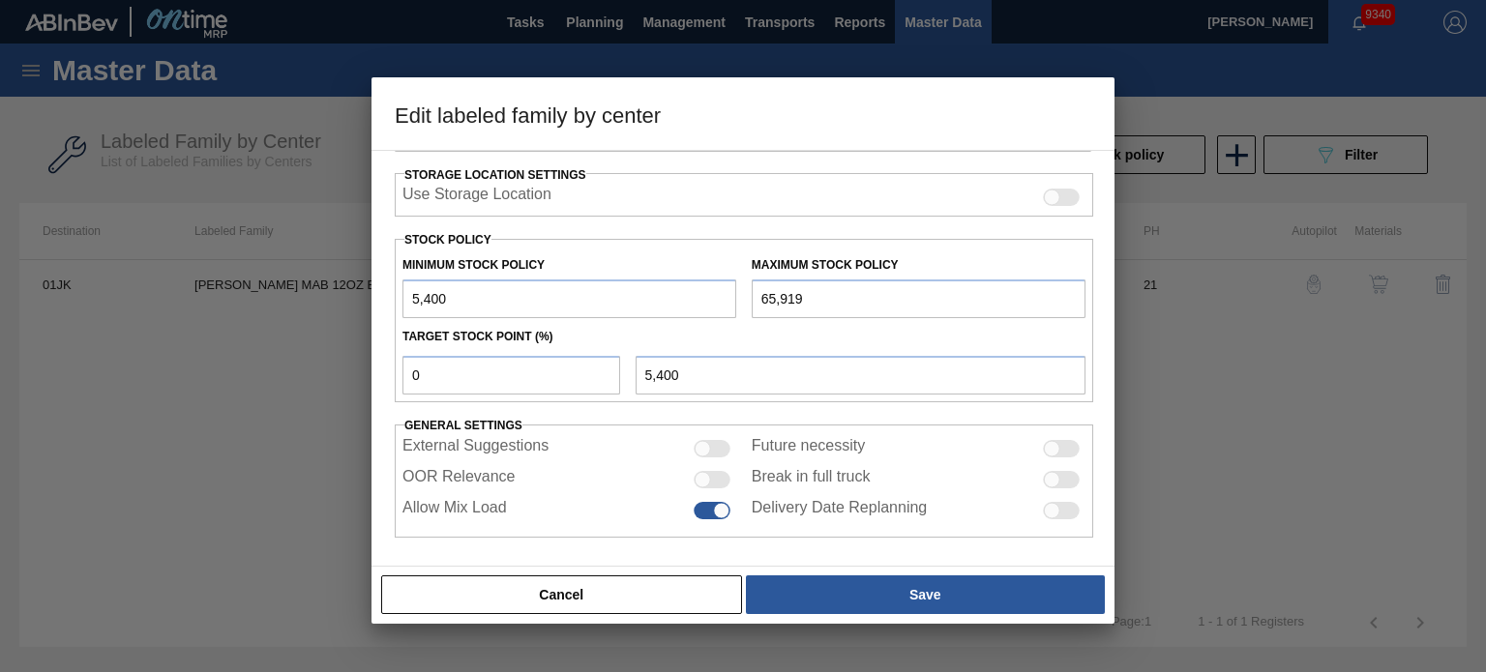
scroll to position [437, 0]
drag, startPoint x: 680, startPoint y: 90, endPoint x: 931, endPoint y: 123, distance: 252.8
click at [931, 123] on h3 "Edit labeled family by center" at bounding box center [743, 114] width 743 height 74
click at [1187, 608] on div at bounding box center [743, 336] width 1486 height 672
click at [481, 552] on div "Material Group Carriers Family Bottle Carriers Labeled Family CARR MAB 12OZ BOT…" at bounding box center [743, 358] width 743 height 417
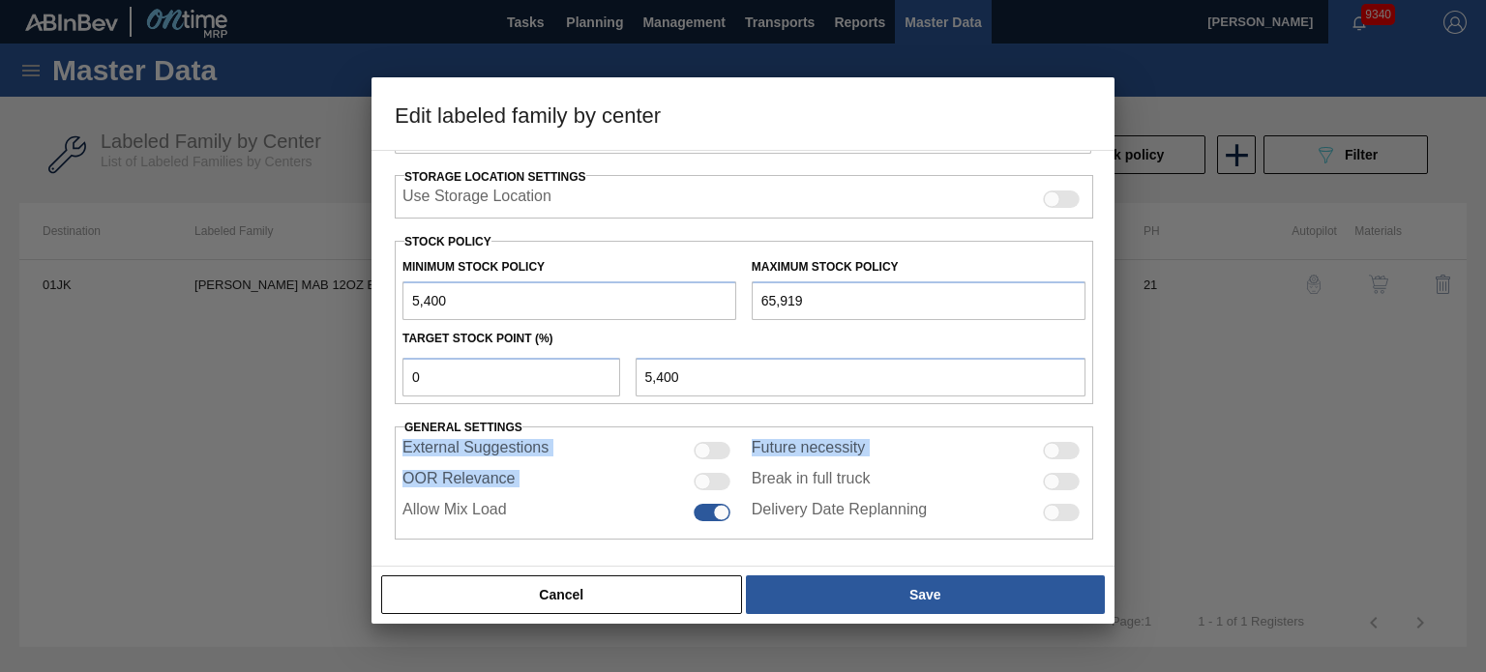
drag, startPoint x: 390, startPoint y: 454, endPoint x: 671, endPoint y: 487, distance: 282.5
click at [671, 487] on div "Material Group Carriers Family Bottle Carriers Labeled Family CARR MAB 12OZ BOT…" at bounding box center [743, 358] width 743 height 417
click at [645, 587] on button "Cancel" at bounding box center [561, 595] width 361 height 39
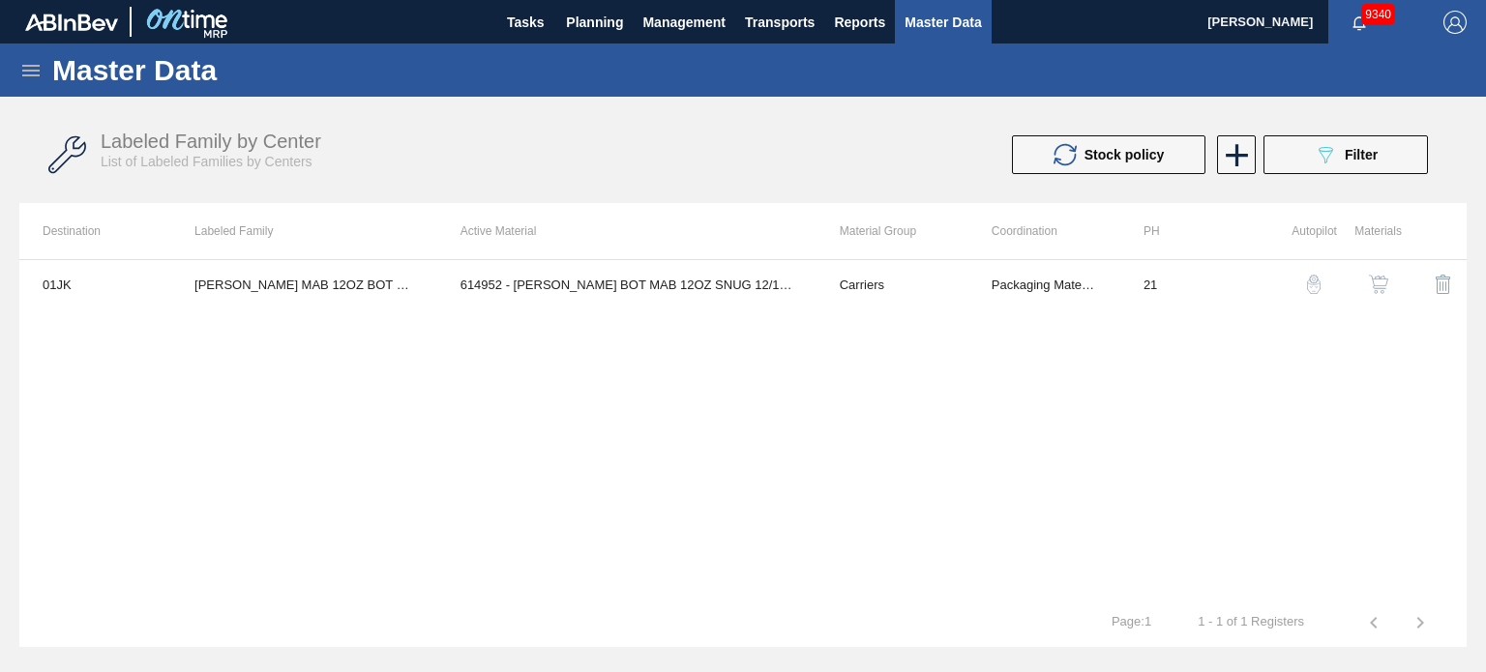
click at [20, 75] on icon at bounding box center [30, 70] width 23 height 23
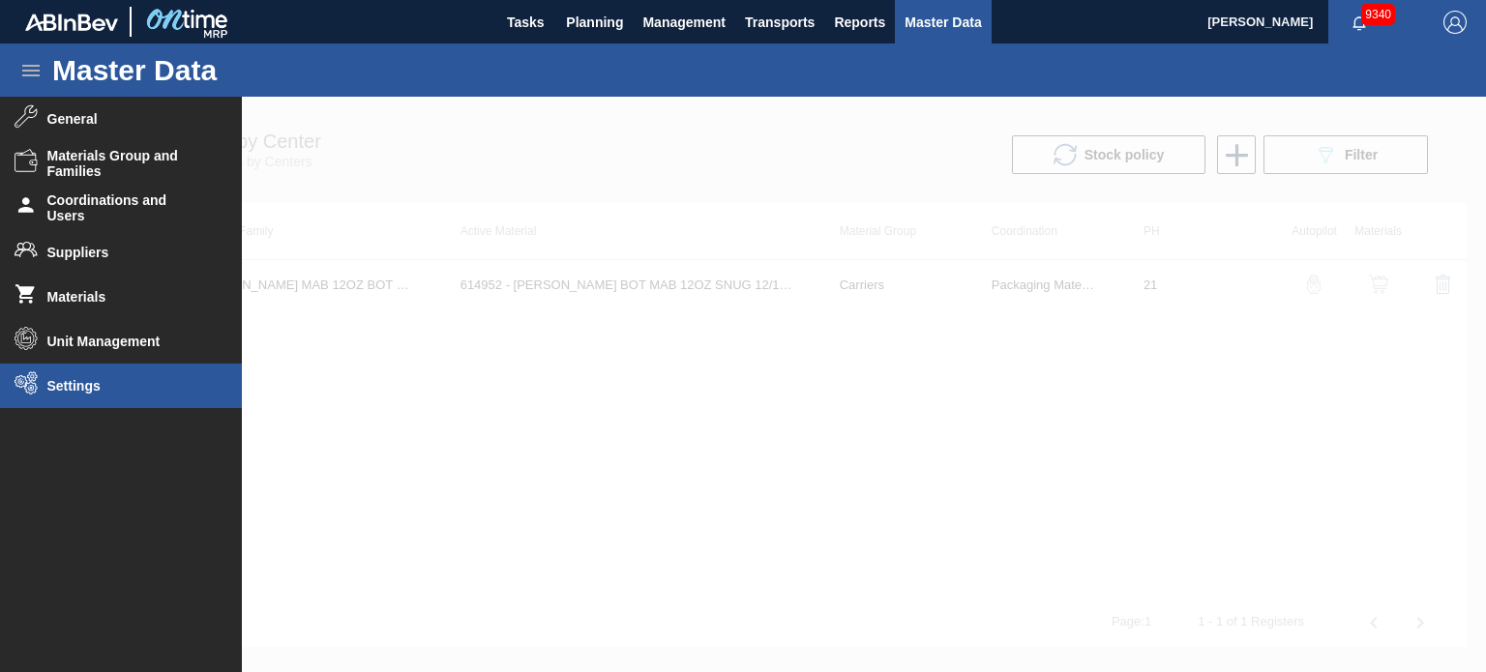
click at [135, 403] on li "Settings" at bounding box center [121, 386] width 242 height 45
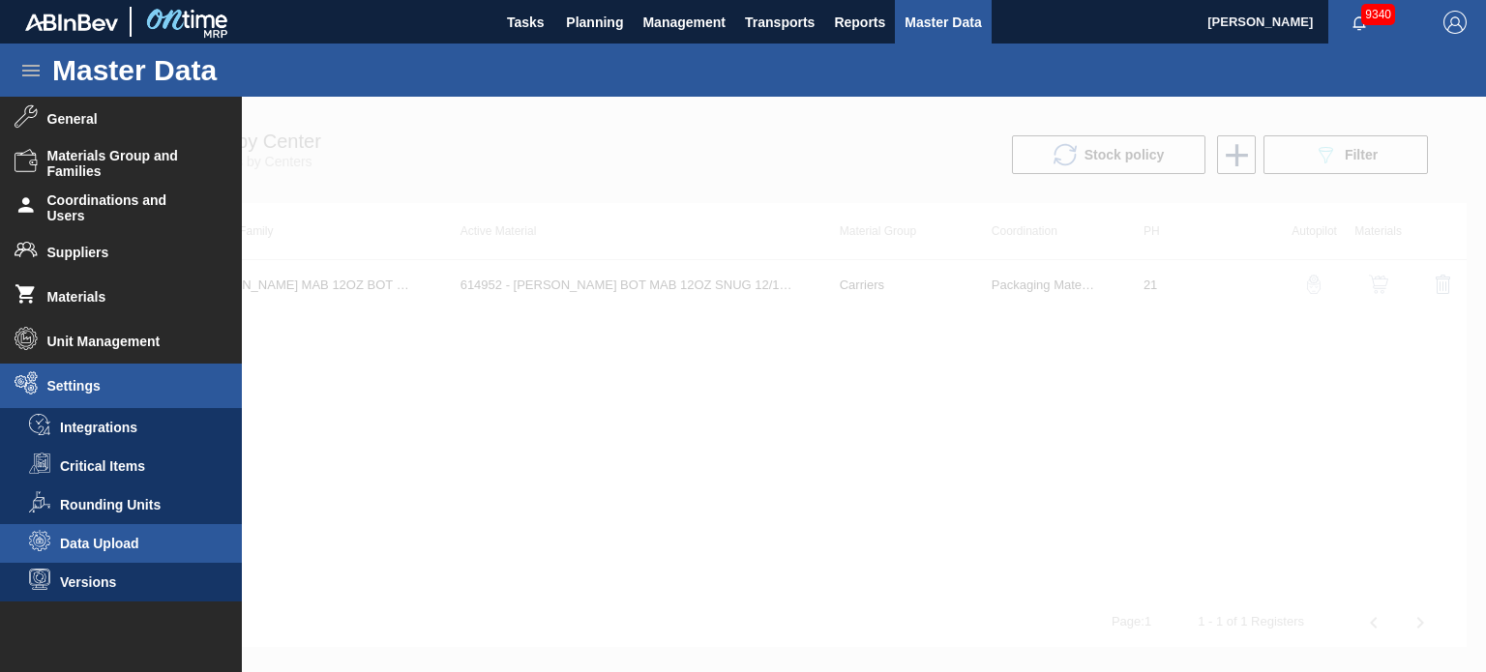
click at [118, 534] on li "Data Upload" at bounding box center [121, 543] width 242 height 39
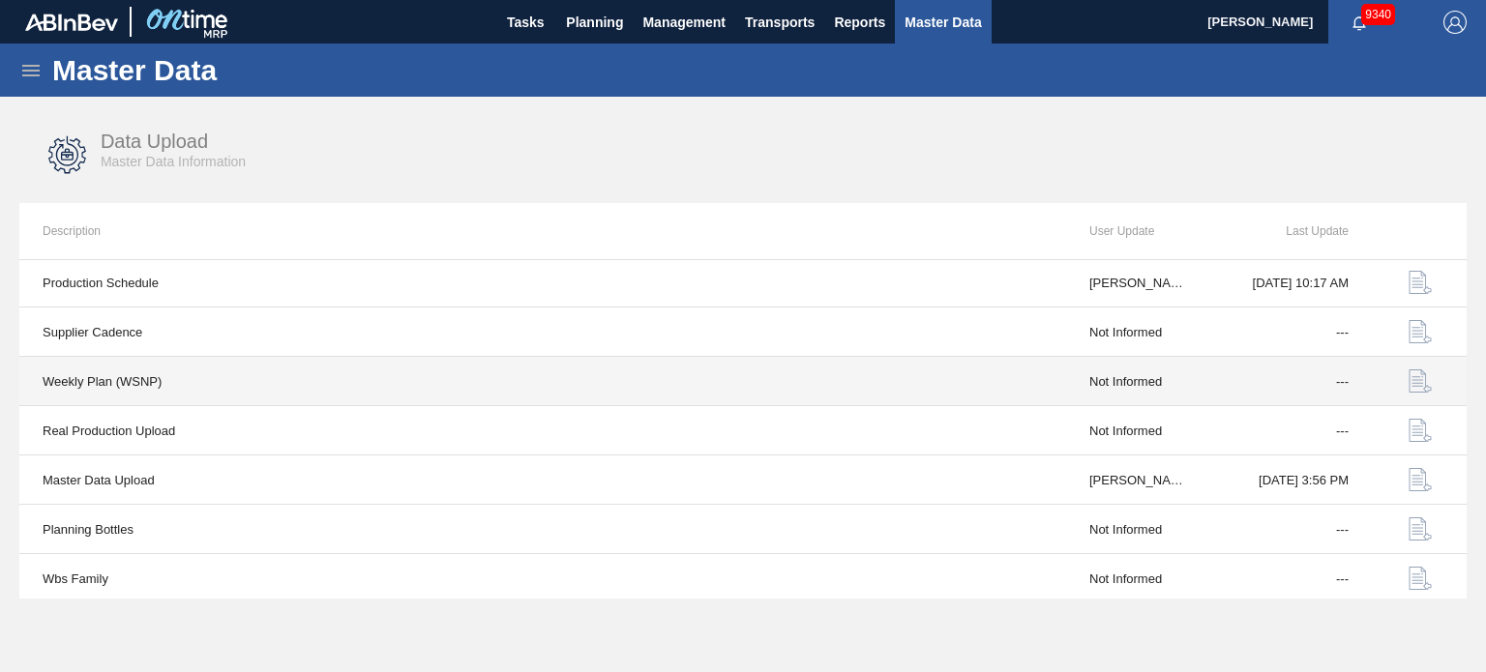
scroll to position [151, 0]
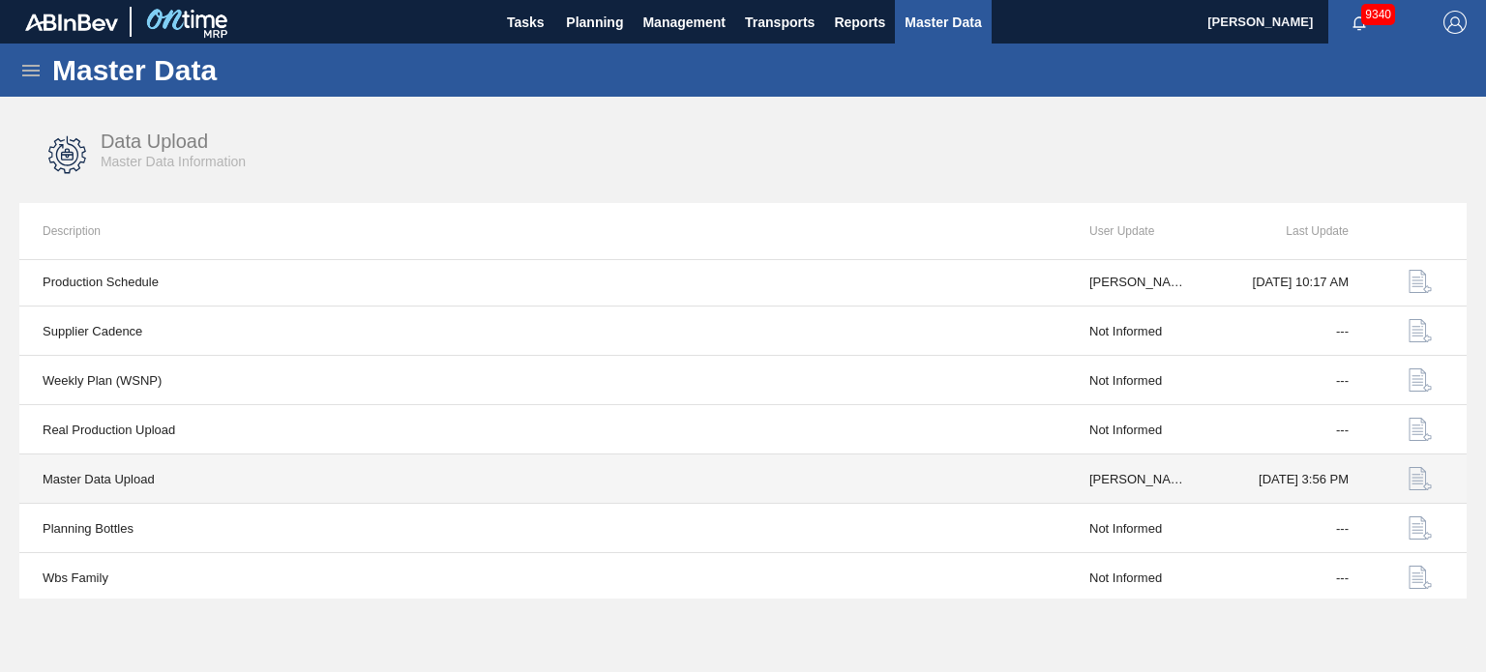
click at [1420, 467] on img "button" at bounding box center [1420, 478] width 23 height 23
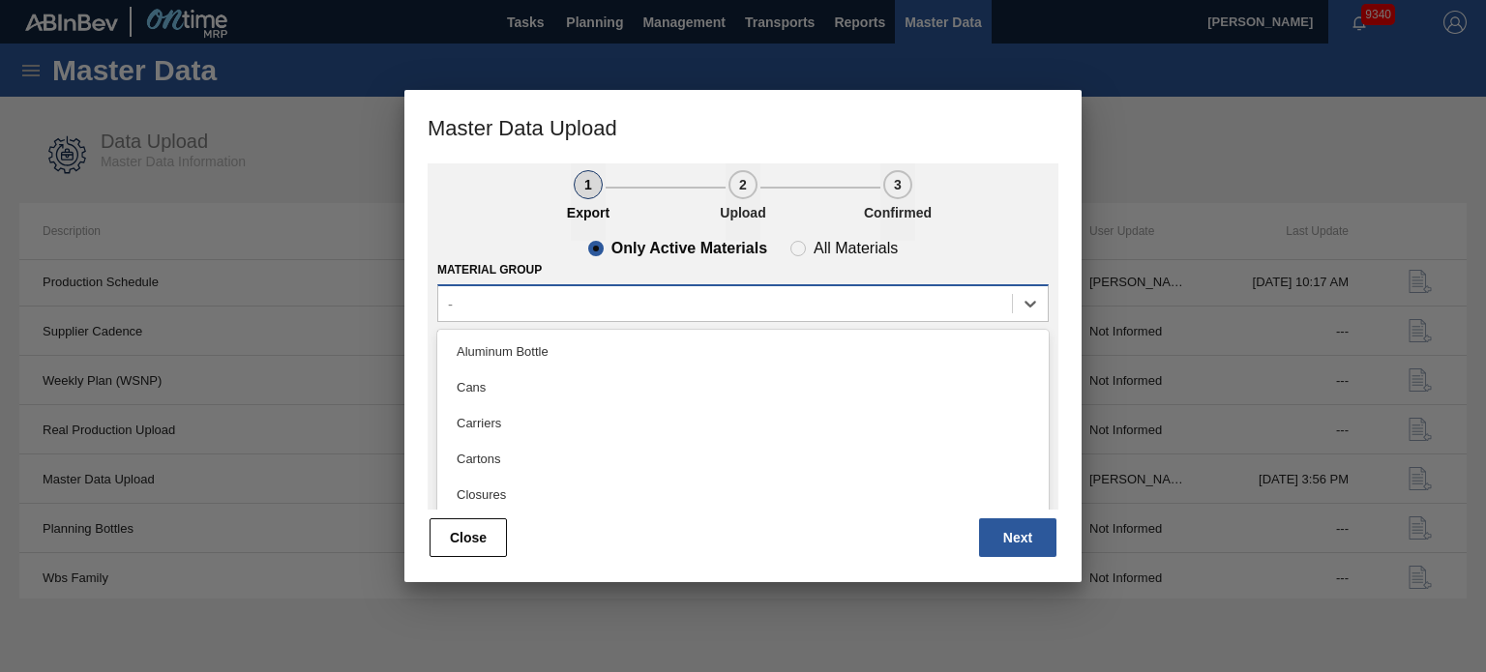
click at [785, 300] on div "-" at bounding box center [725, 303] width 574 height 28
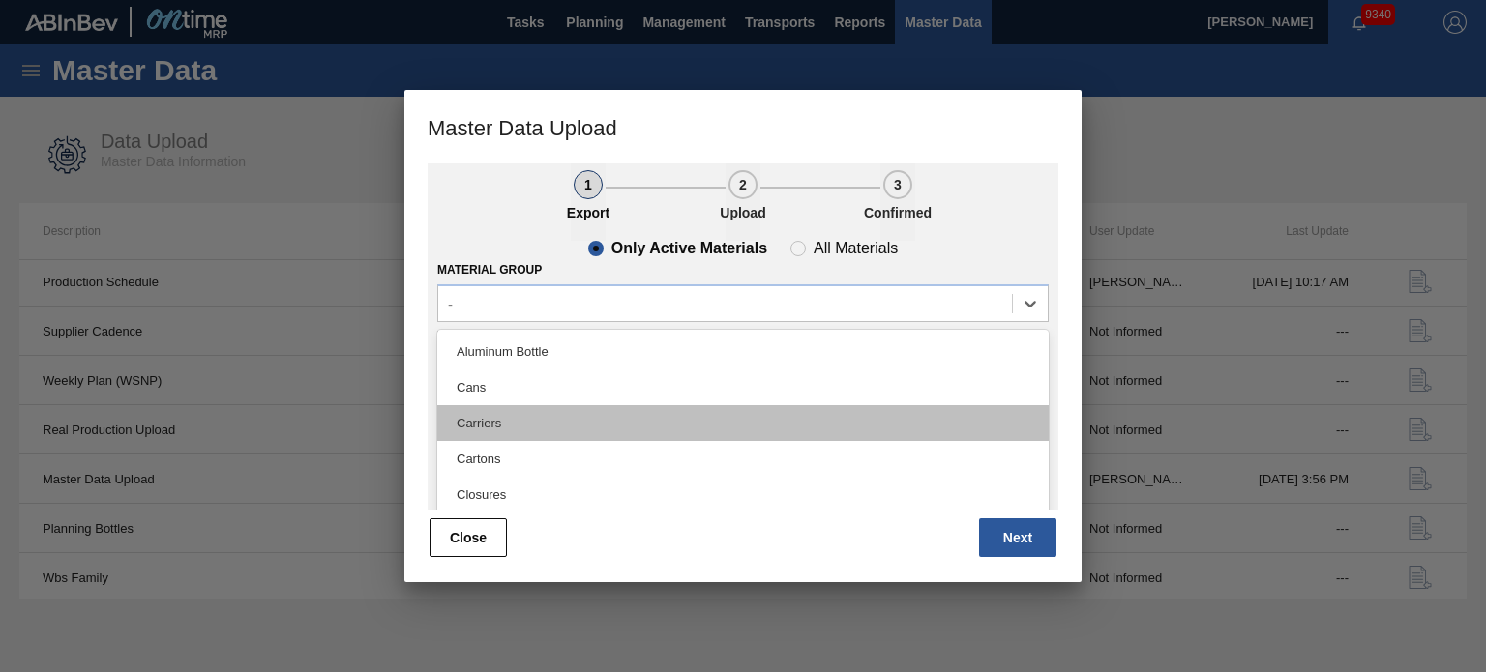
click at [567, 431] on div "Carriers" at bounding box center [743, 423] width 612 height 36
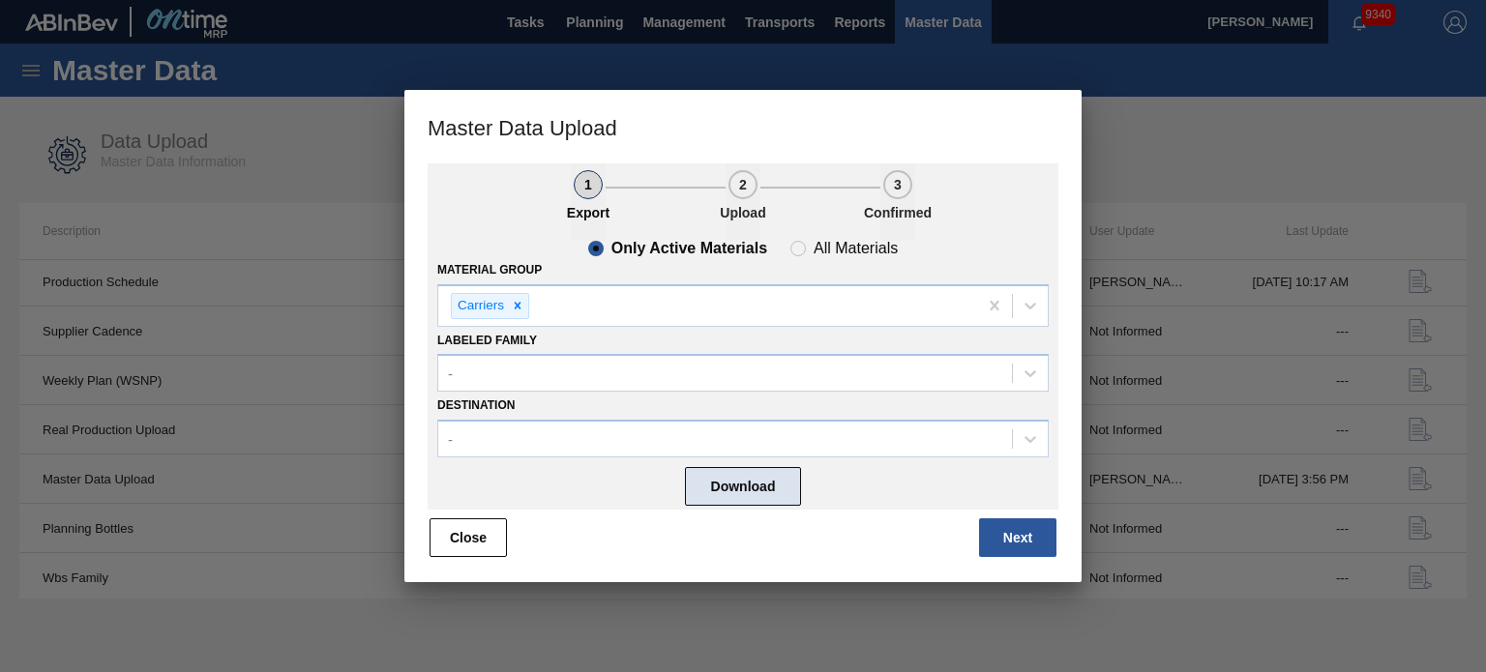
click at [780, 475] on button "Download" at bounding box center [743, 486] width 116 height 39
